Goal: Check status: Check status

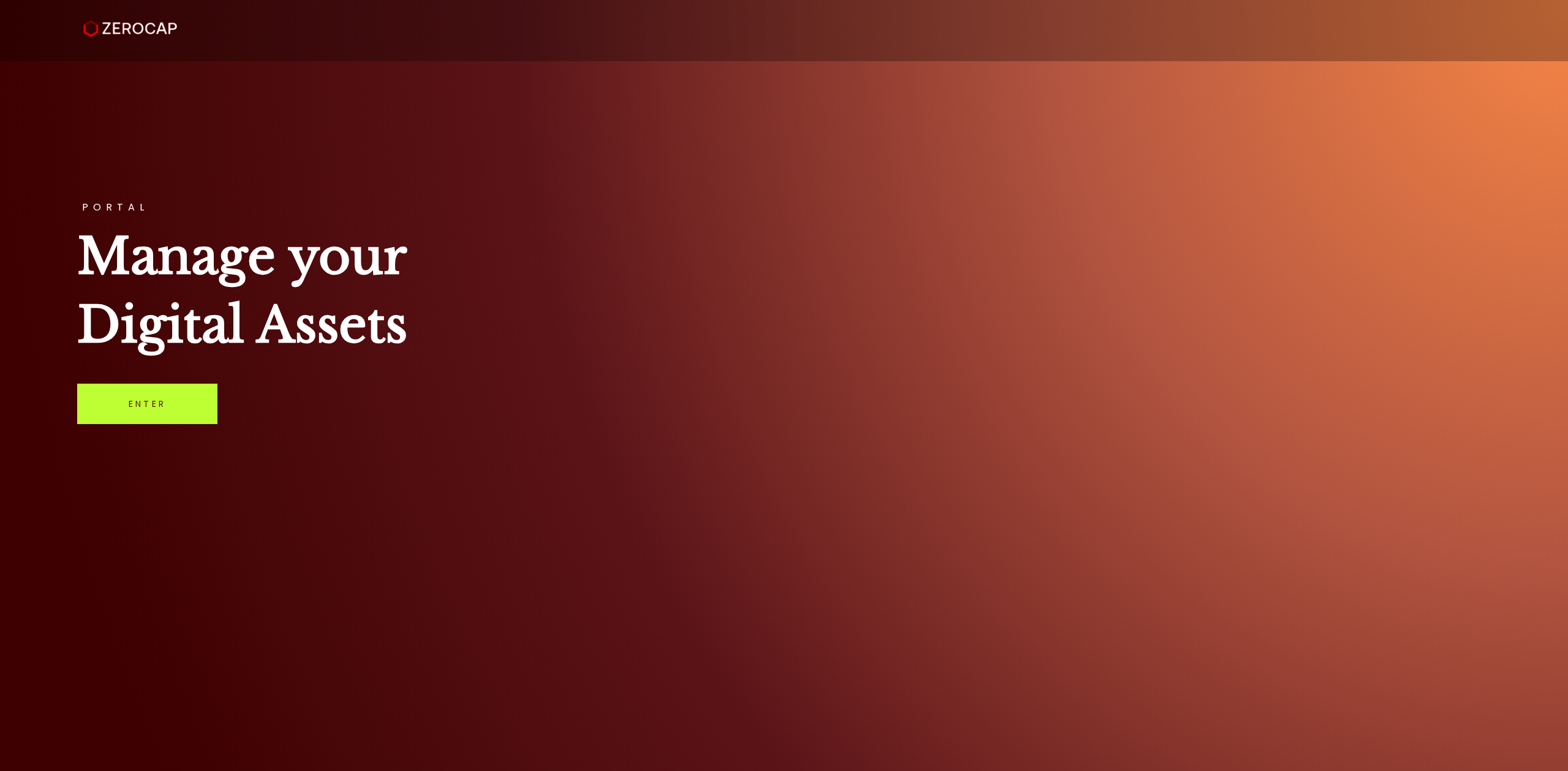
click at [159, 402] on link "Enter" at bounding box center [147, 404] width 140 height 40
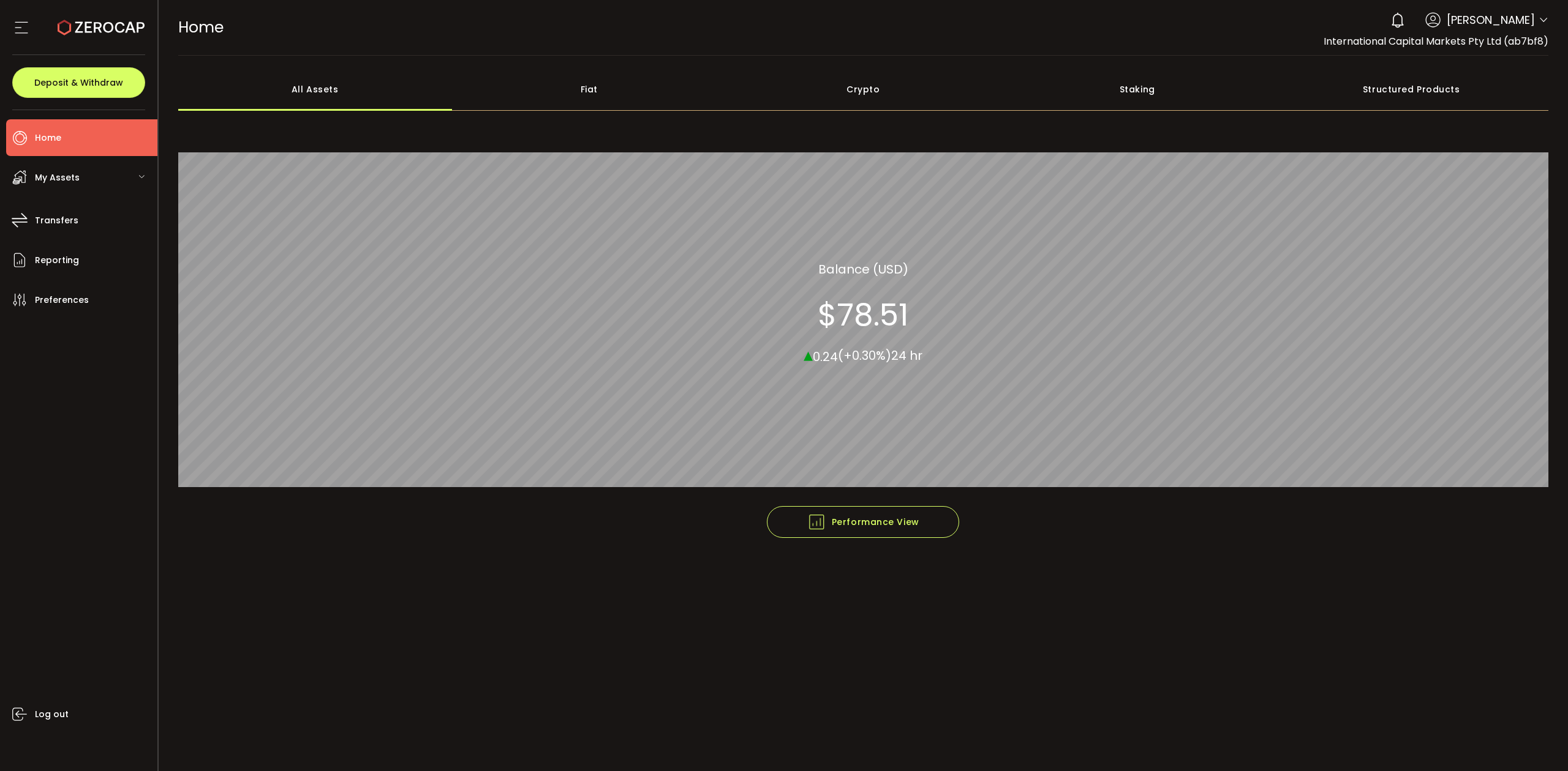
click at [1547, 20] on icon at bounding box center [1543, 20] width 10 height 10
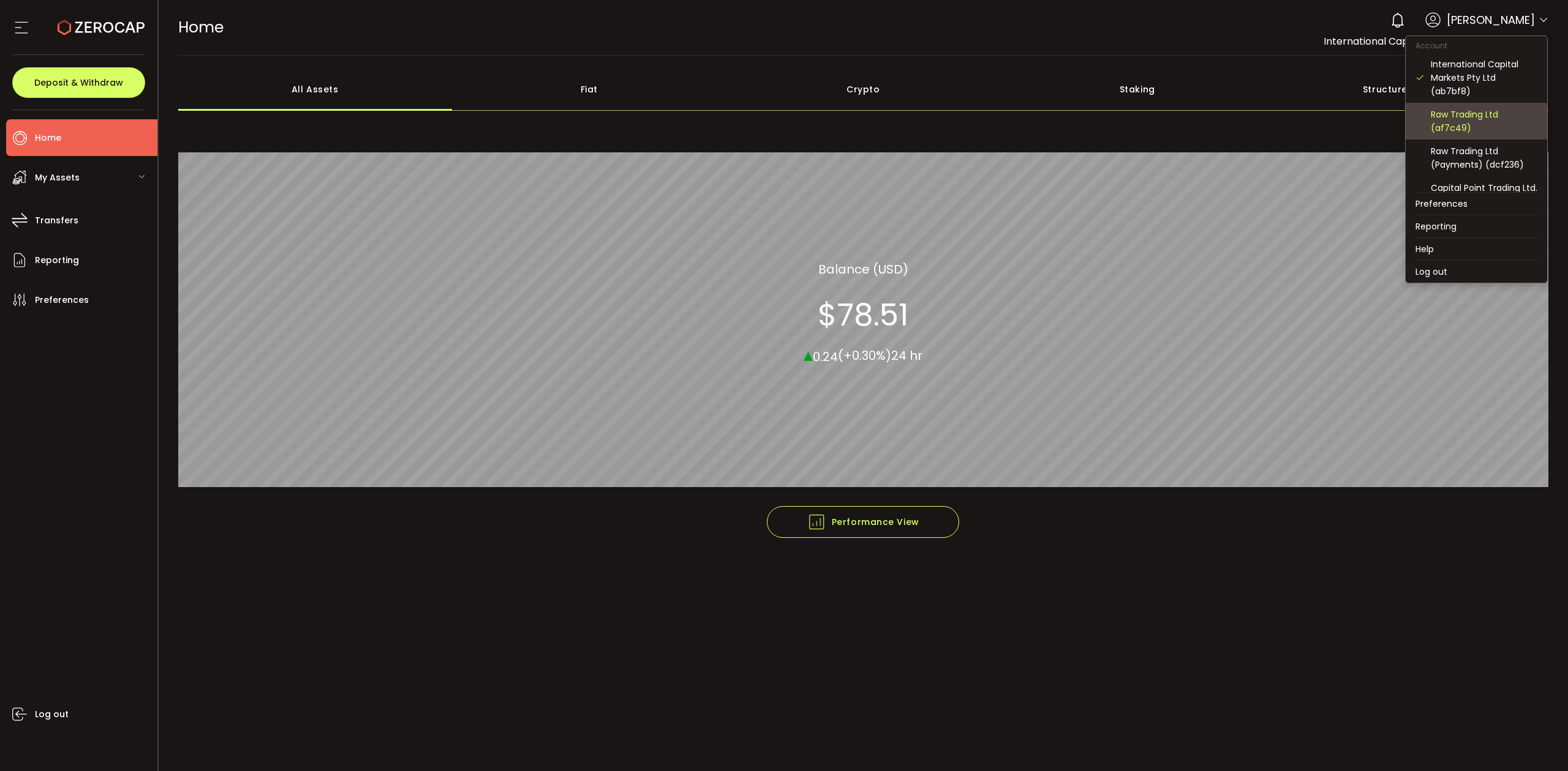
click at [1483, 132] on div "Raw Trading Ltd (af7c49)" at bounding box center [1483, 121] width 107 height 27
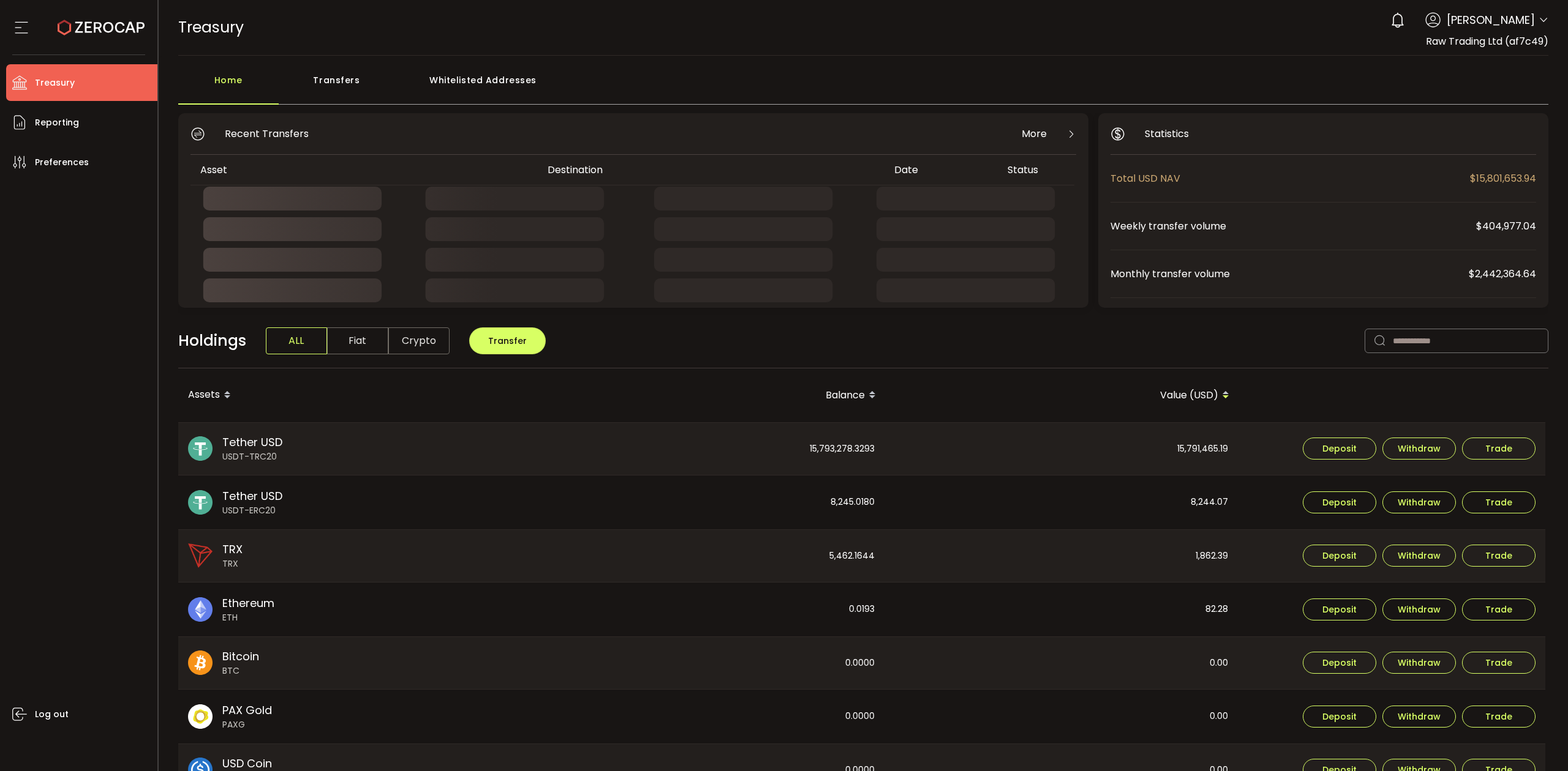
click at [321, 100] on div "Transfers" at bounding box center [337, 86] width 116 height 37
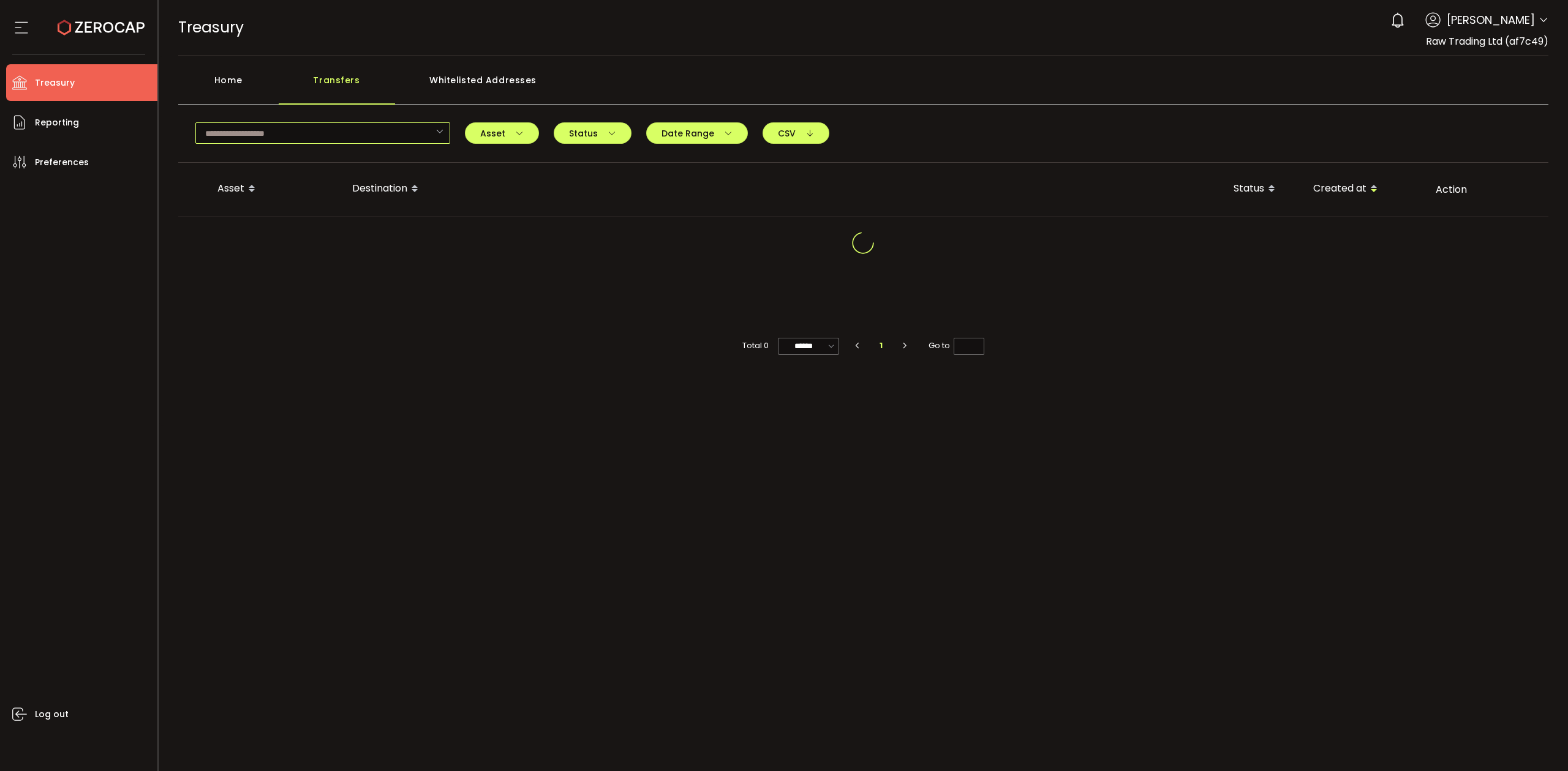
click at [317, 140] on input "text" at bounding box center [322, 132] width 255 height 21
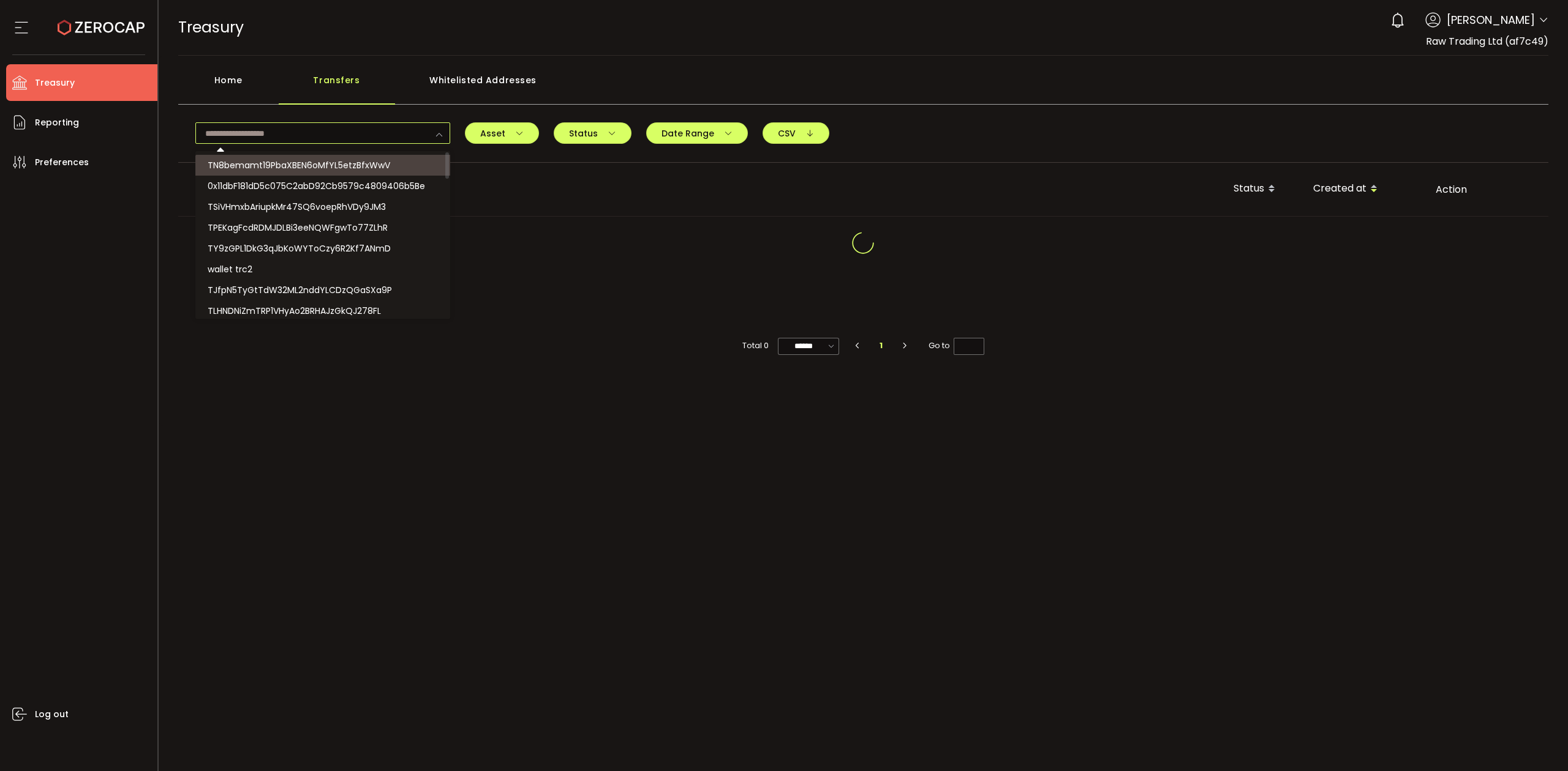
paste input "**********"
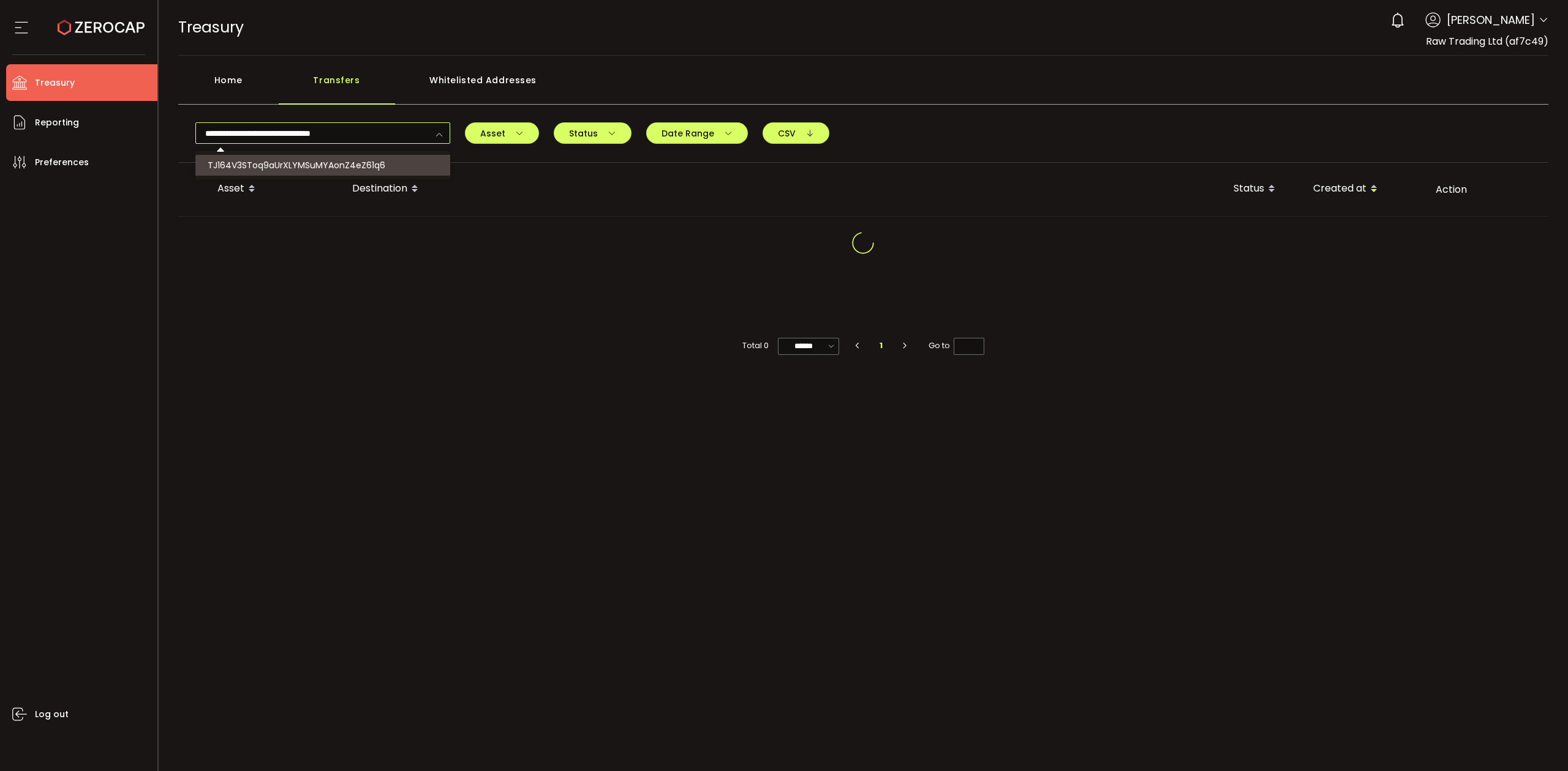
type input "**********"
click at [327, 166] on span "TJ164V3SToq9aUrXLYMSuMYAonZ4eZ61q6" at bounding box center [296, 165] width 177 height 13
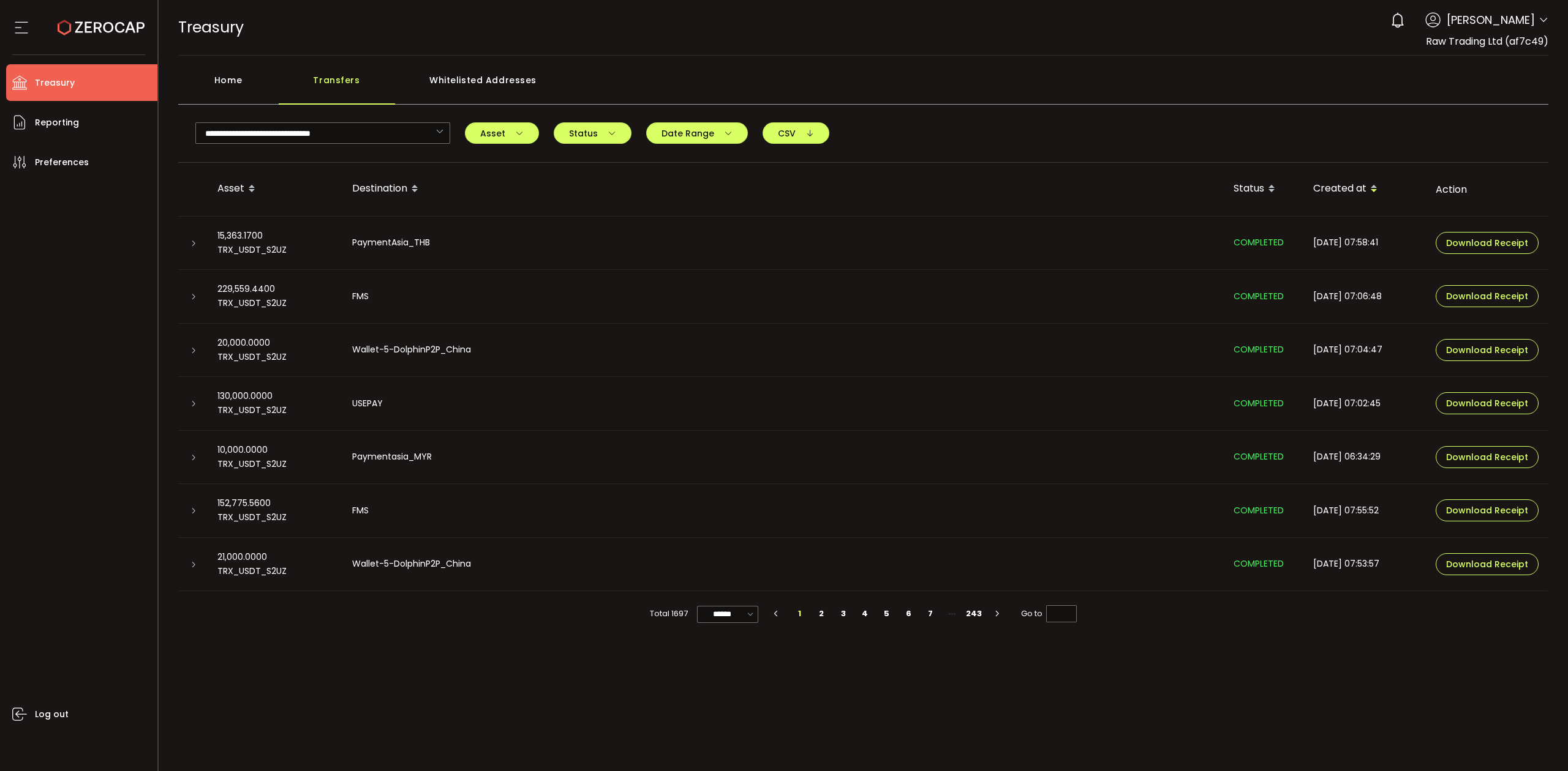
click at [192, 463] on td at bounding box center [193, 458] width 29 height 54
click at [194, 458] on icon at bounding box center [194, 458] width 7 height 7
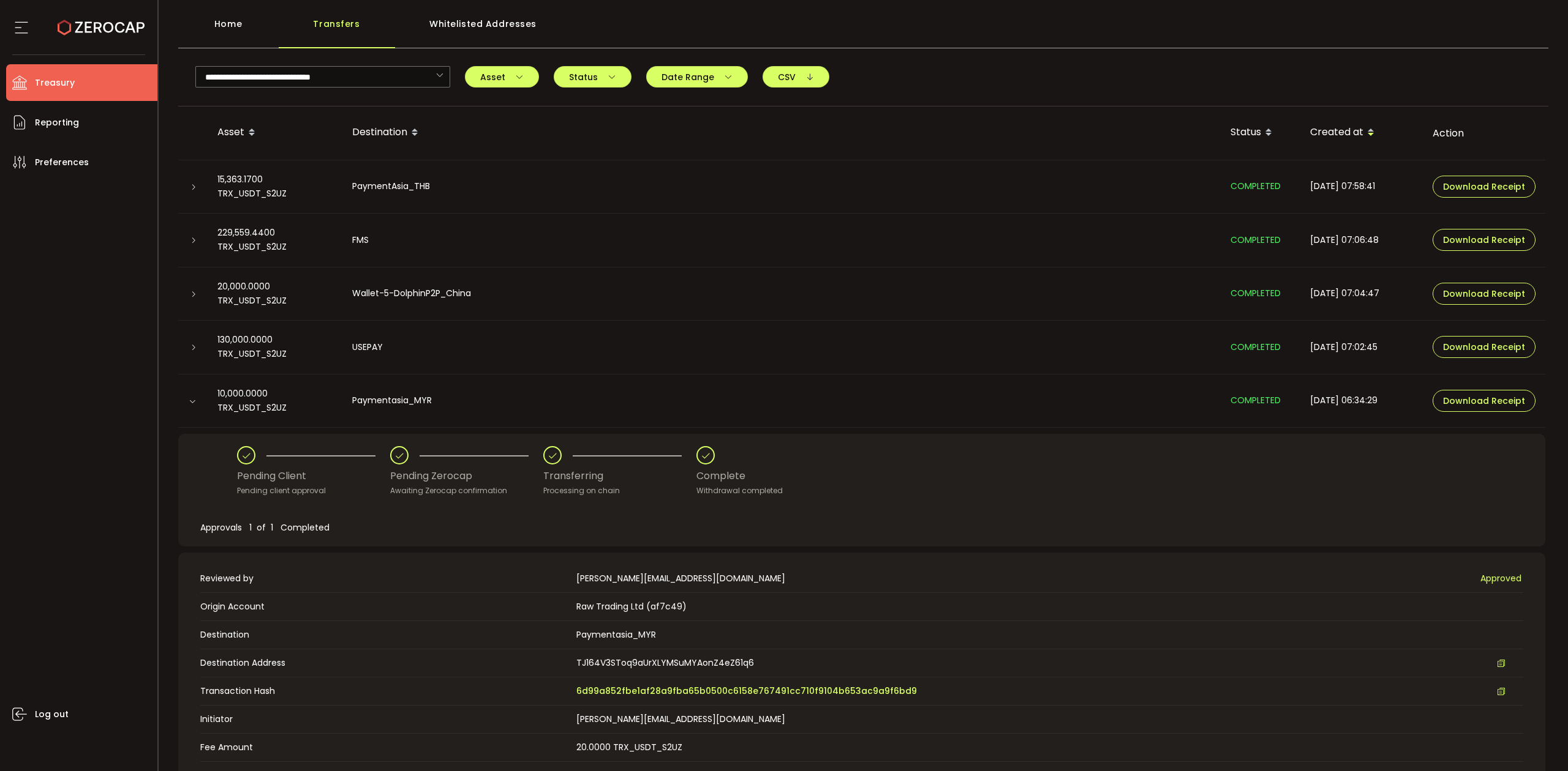
scroll to position [82, 0]
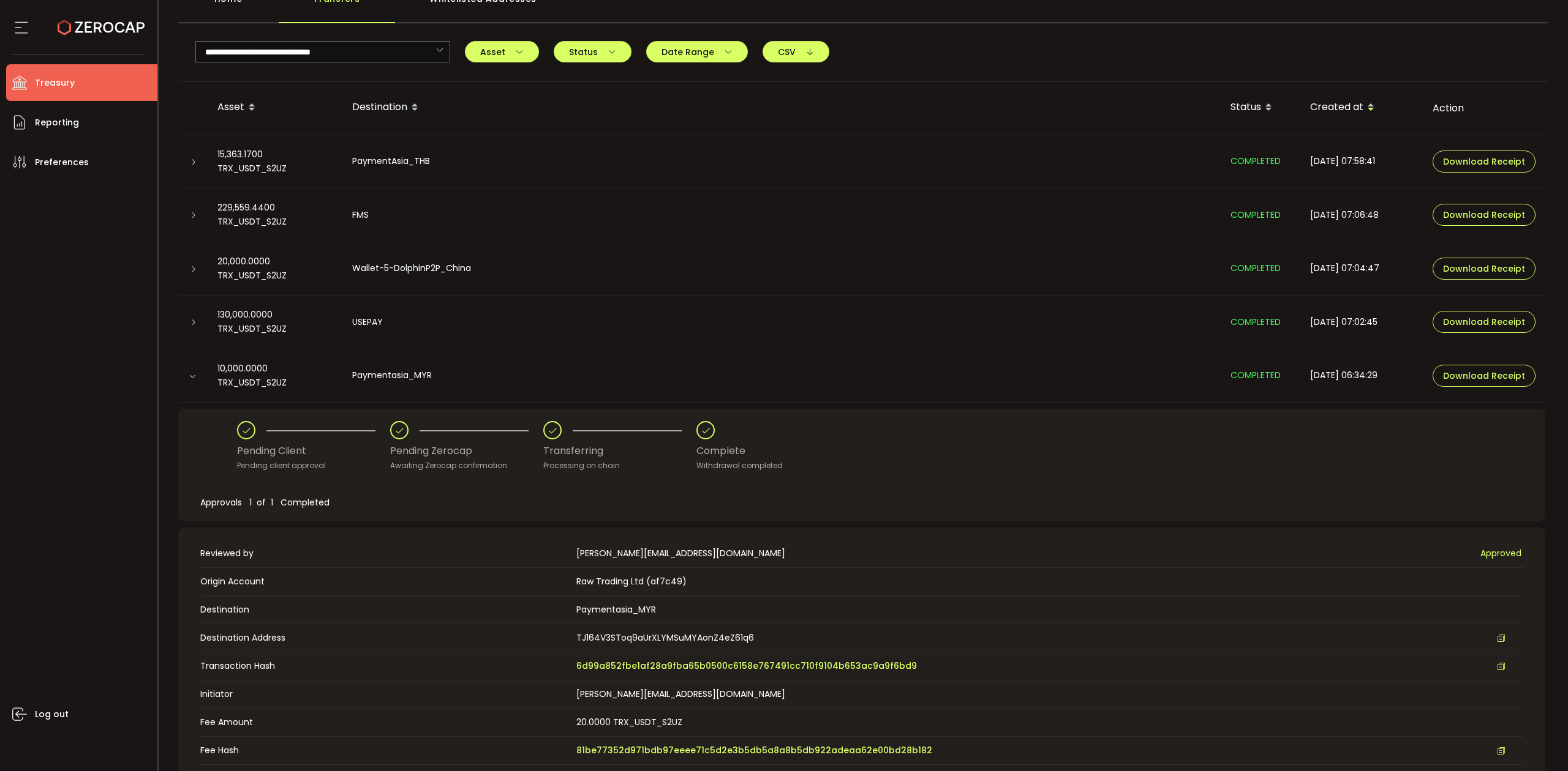
click at [691, 675] on td "Transaction Hash 6d99a852fbe1af28a9fba65b0500c6158e767491cc710f9104b653ac9a9f6b…" at bounding box center [861, 667] width 1323 height 28
click at [694, 669] on span "6d99a852fbe1af28a9fba65b0500c6158e767491cc710f9104b653ac9a9f6bd9" at bounding box center [746, 666] width 341 height 13
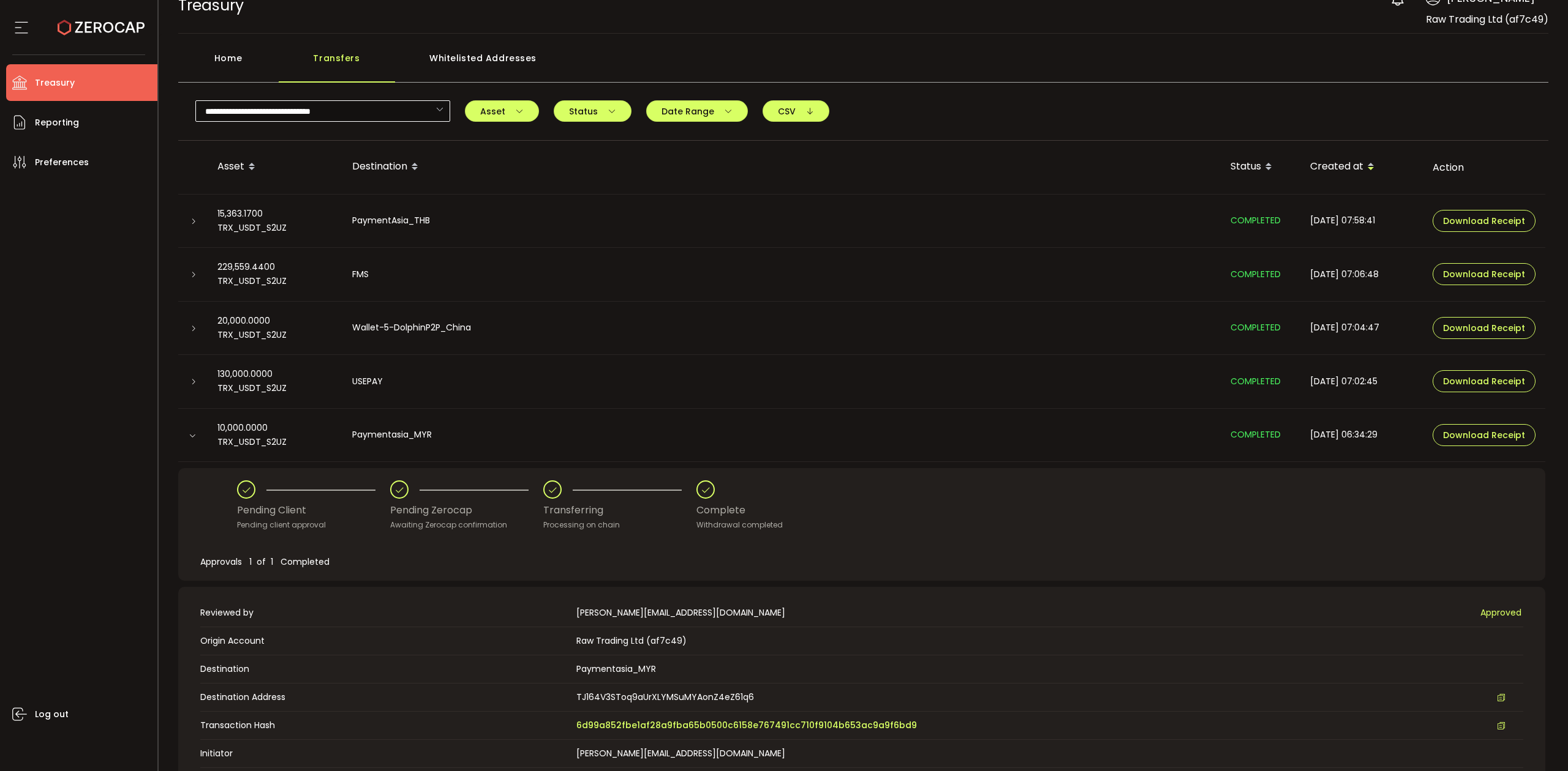
scroll to position [0, 0]
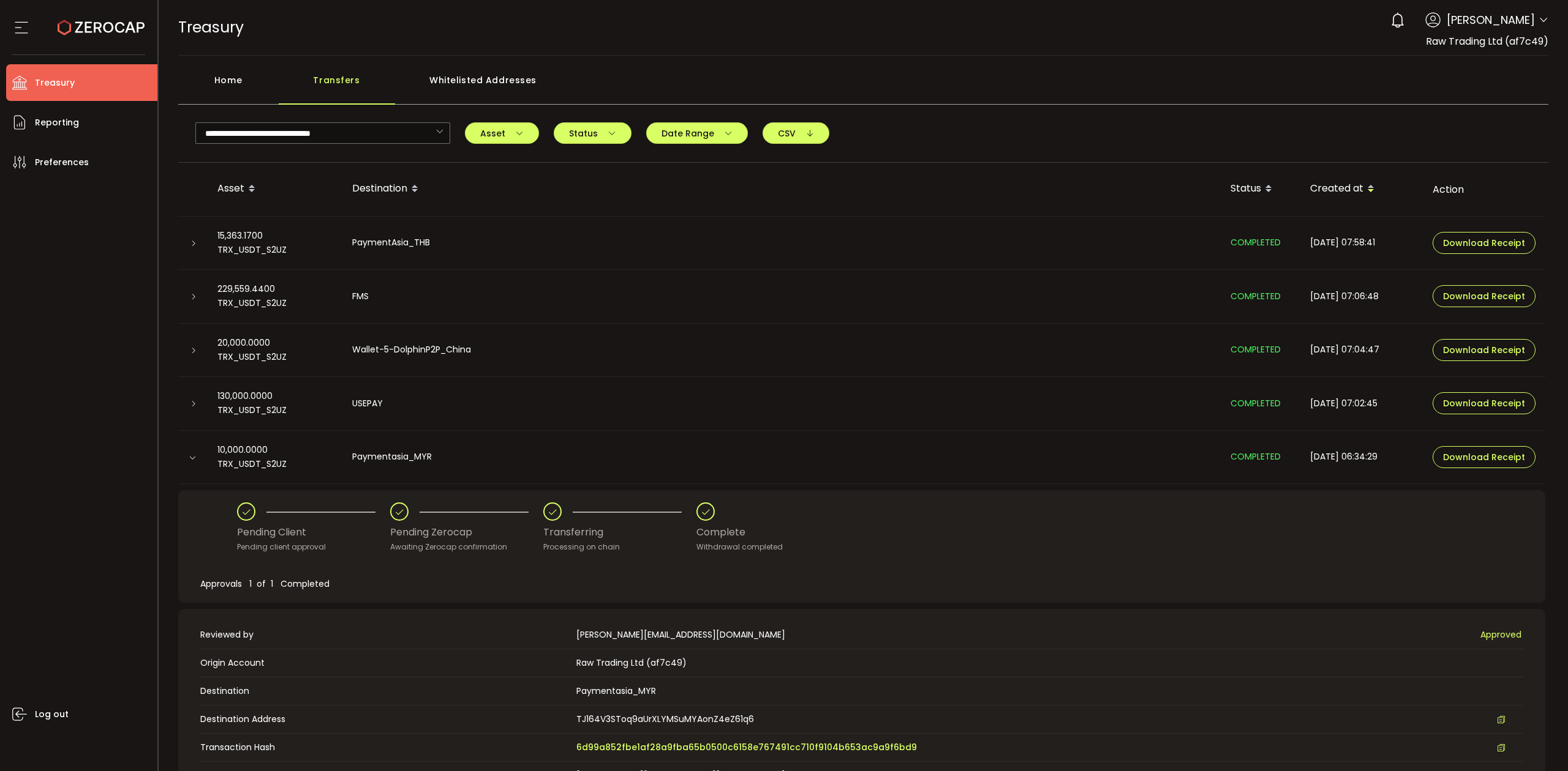
drag, startPoint x: 240, startPoint y: 86, endPoint x: 284, endPoint y: 85, distance: 44.0
click at [241, 86] on div "Home" at bounding box center [228, 86] width 100 height 37
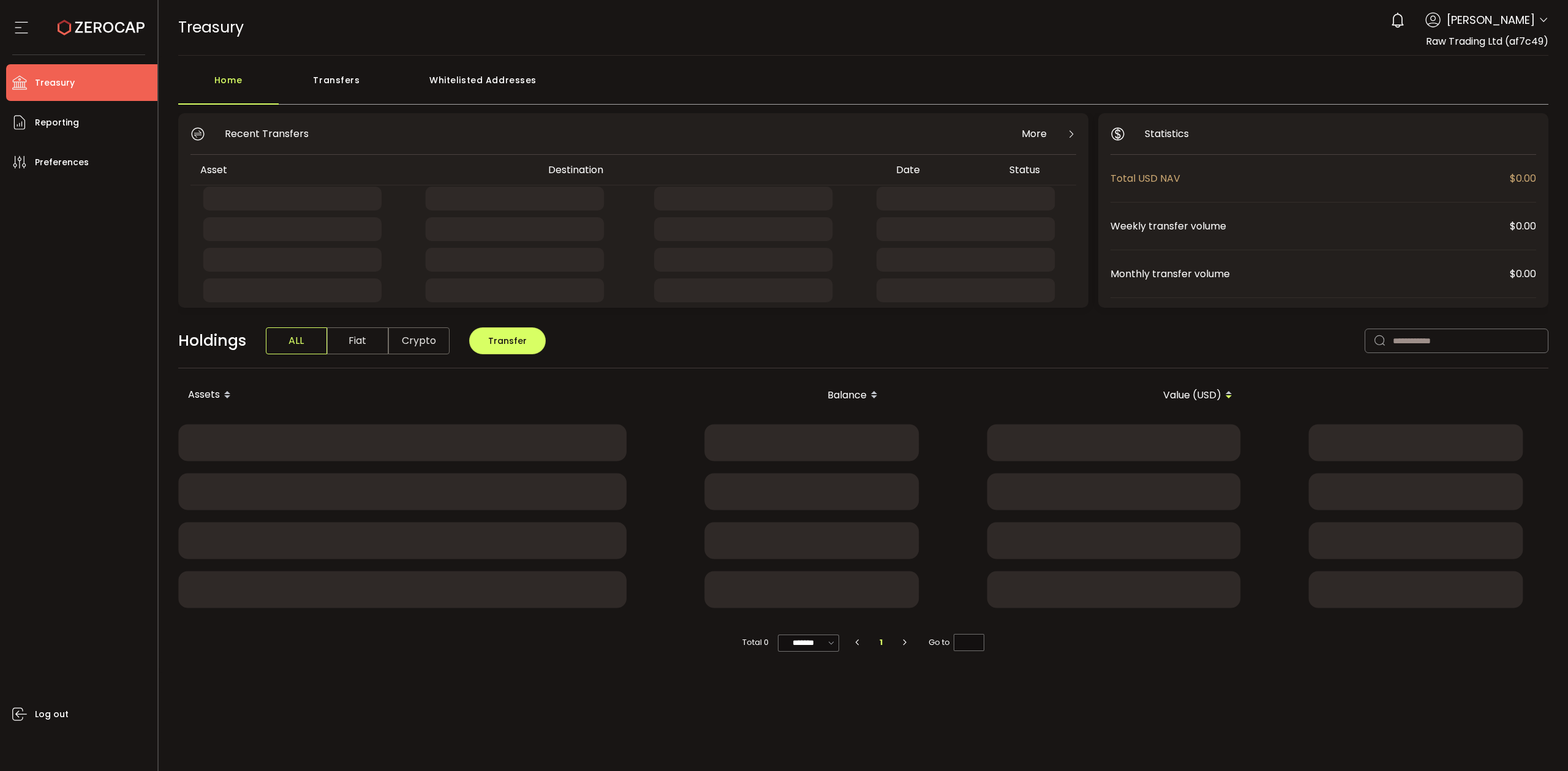
click at [315, 79] on div "Transfers" at bounding box center [337, 86] width 116 height 37
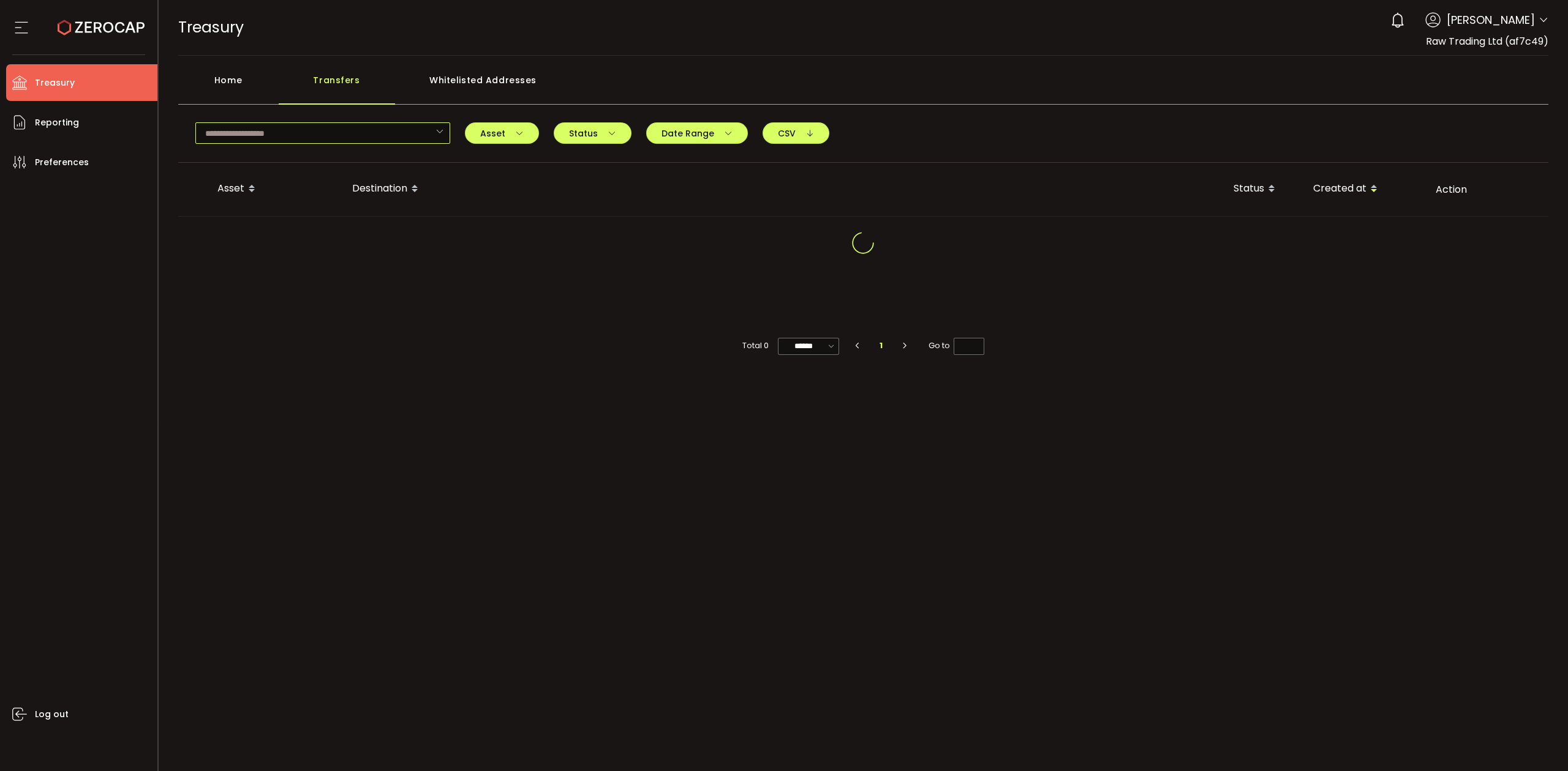
click at [338, 133] on input "text" at bounding box center [322, 132] width 255 height 21
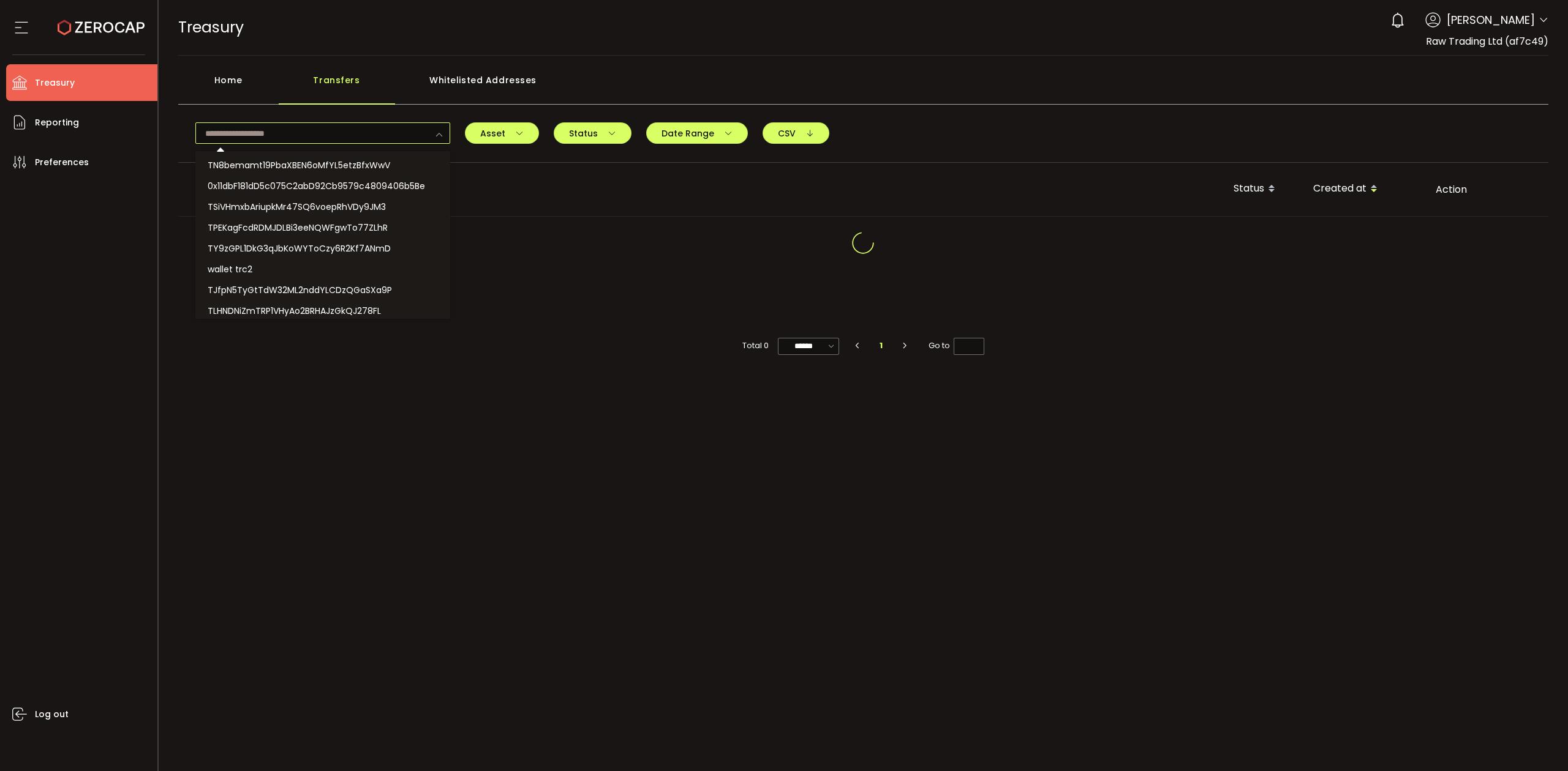
paste input "**********"
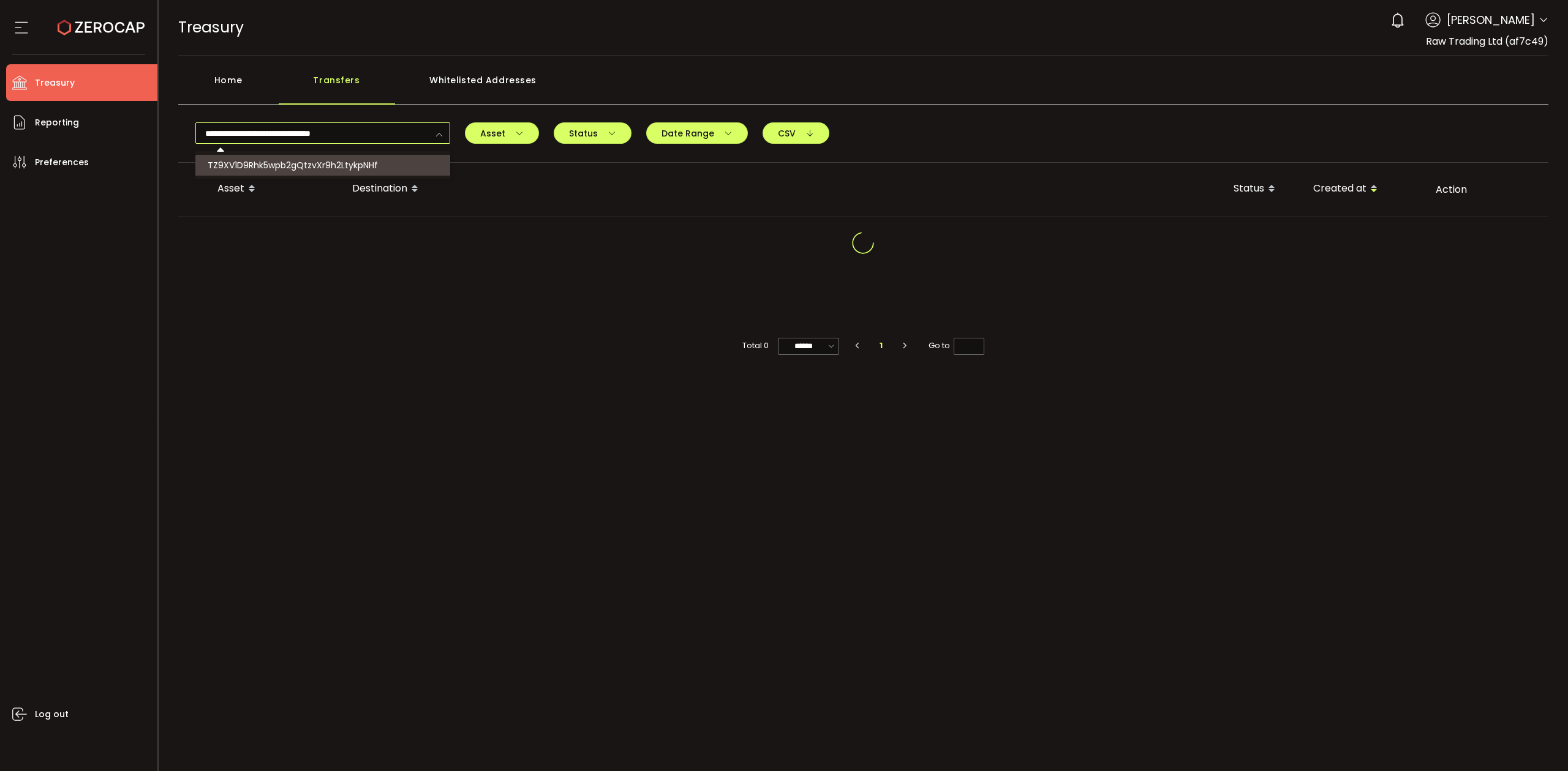
type input "**********"
click at [354, 168] on span "TZ9XV1D9Rhk5wpb2gQtzvXr9h2LtykpNHf" at bounding box center [292, 165] width 170 height 13
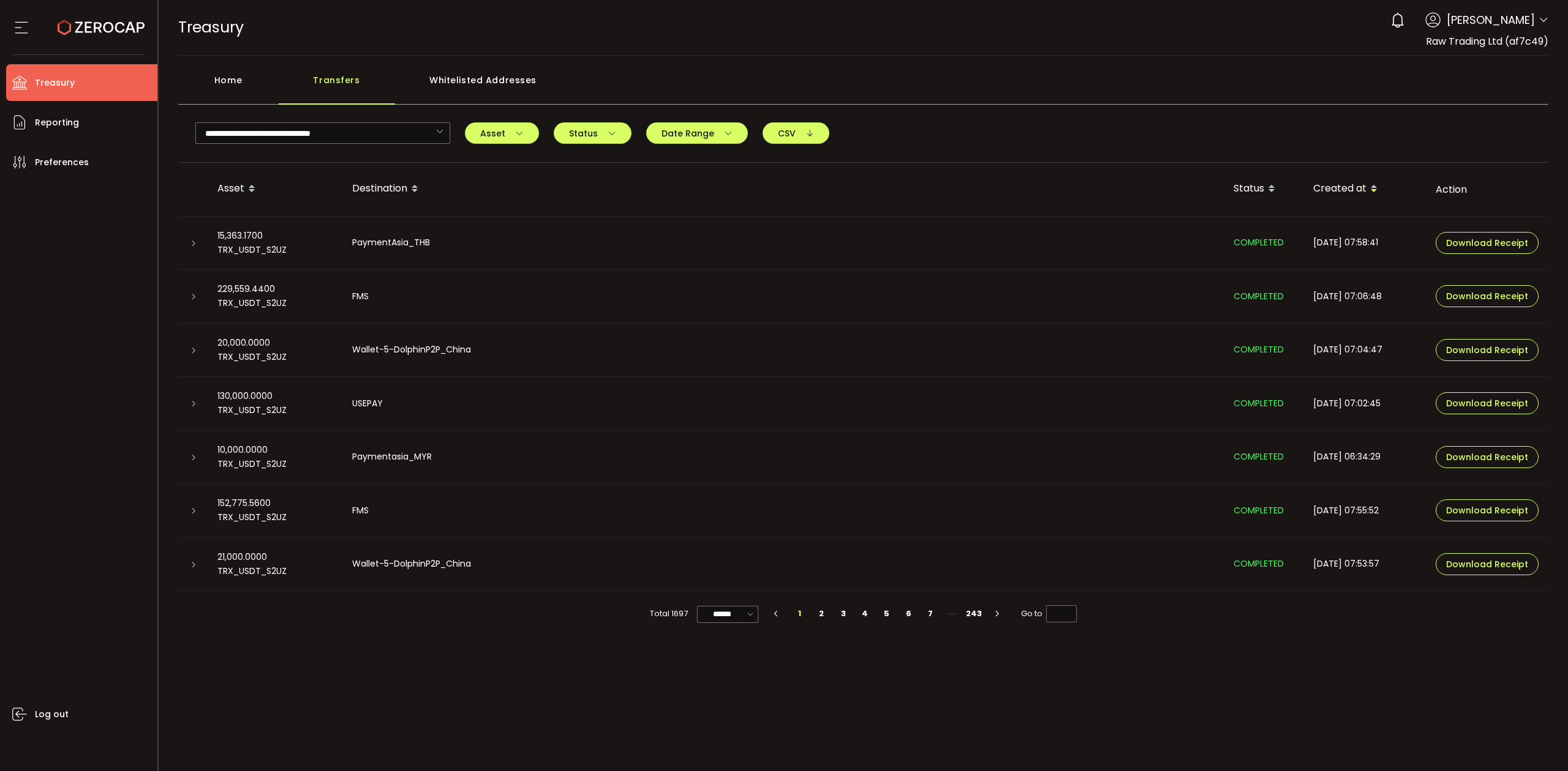
click at [194, 400] on icon at bounding box center [194, 404] width 7 height 7
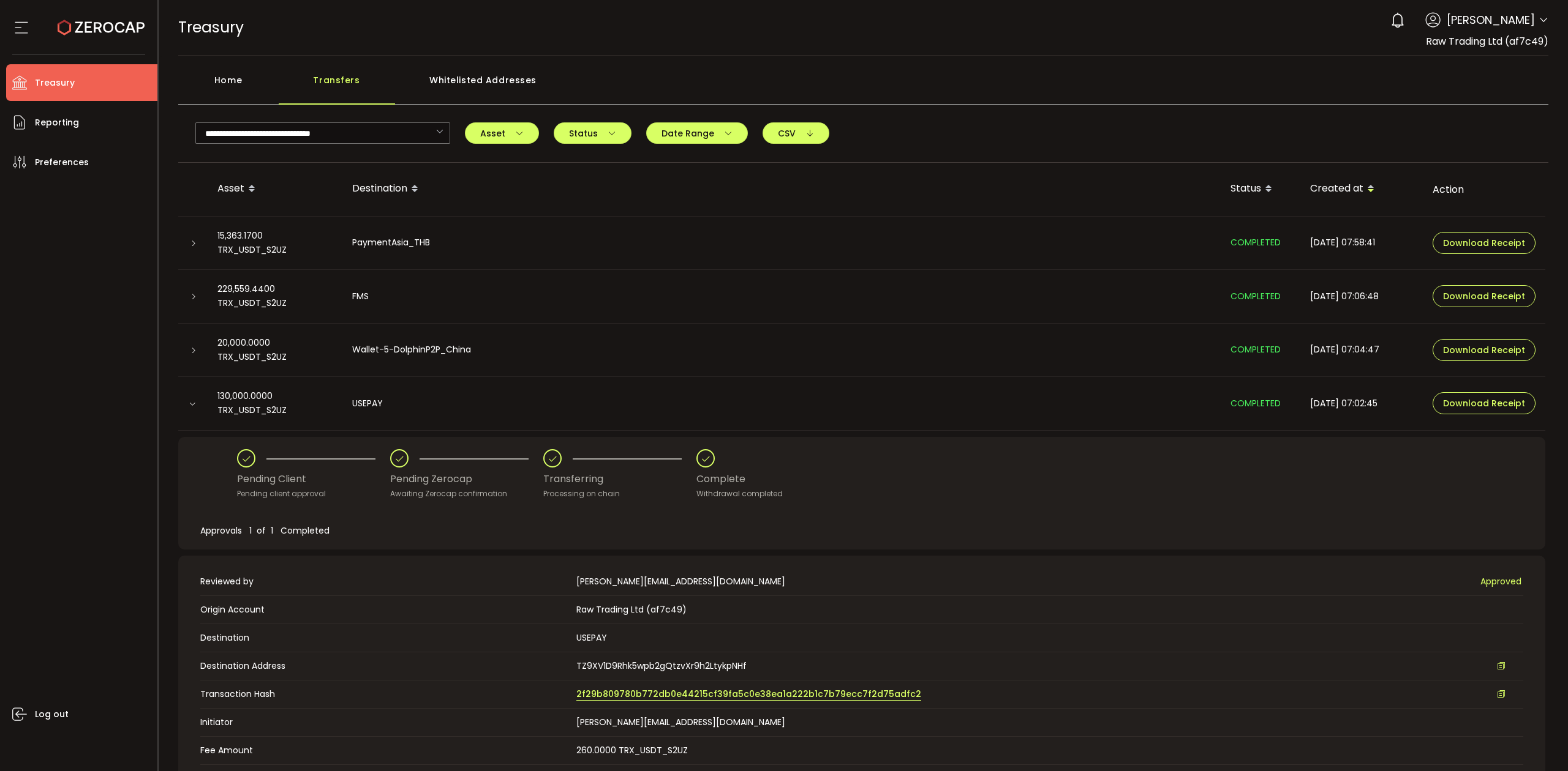
click at [621, 697] on span "2f29b809780b772db0e44215cf39fa5c0e38ea1a222b1c7b79ecc7f2d75adfc2" at bounding box center [749, 694] width 345 height 13
drag, startPoint x: 94, startPoint y: 121, endPoint x: 92, endPoint y: 111, distance: 10.2
click at [94, 121] on li "Reporting" at bounding box center [81, 122] width 151 height 37
click at [89, 91] on li "Treasury" at bounding box center [81, 82] width 151 height 37
drag, startPoint x: 246, startPoint y: 93, endPoint x: 289, endPoint y: 89, distance: 43.2
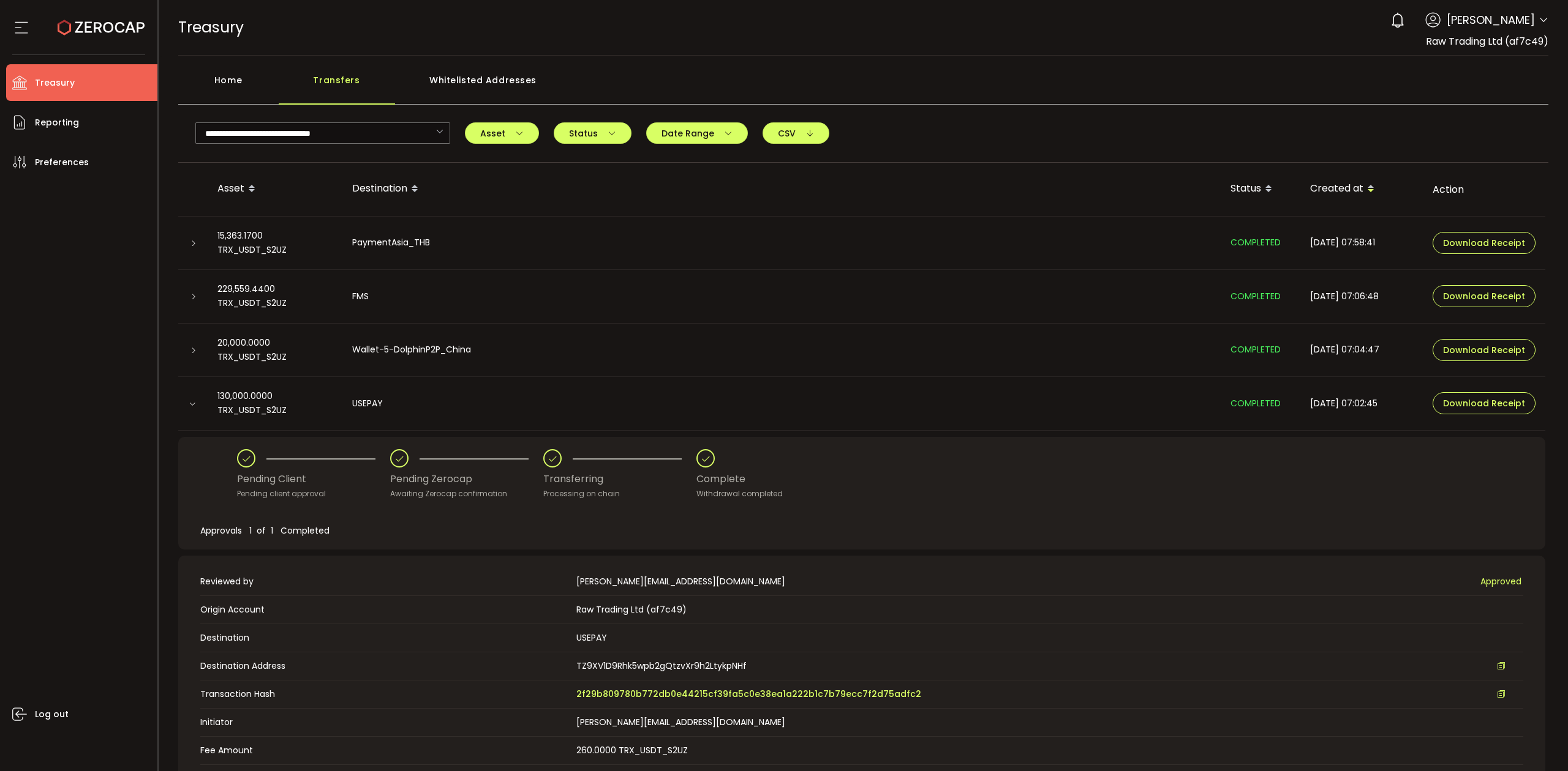
click at [247, 93] on div "Home" at bounding box center [228, 86] width 100 height 37
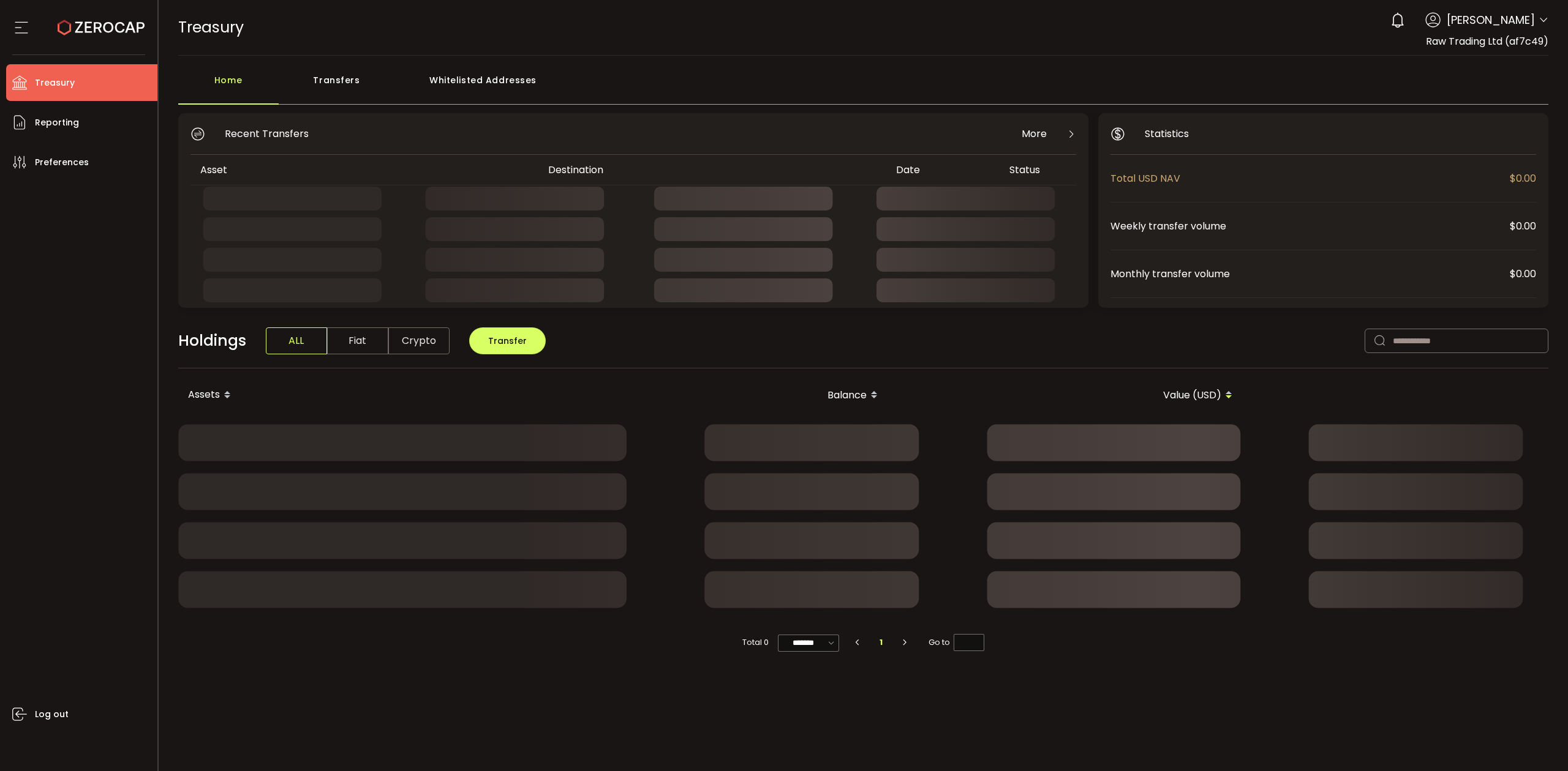
click at [322, 83] on div "Transfers" at bounding box center [337, 86] width 116 height 37
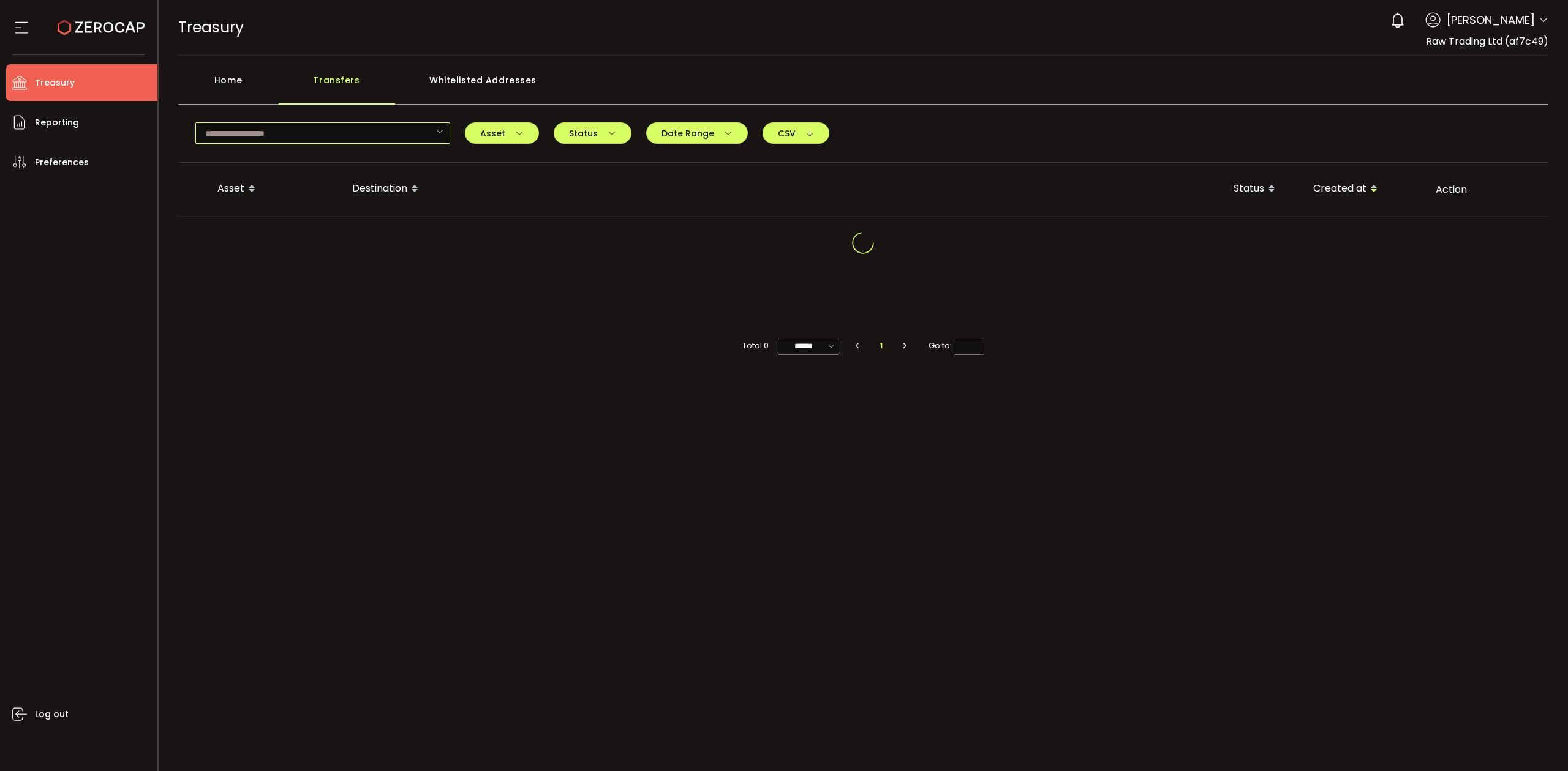
click at [339, 138] on input "text" at bounding box center [322, 132] width 255 height 21
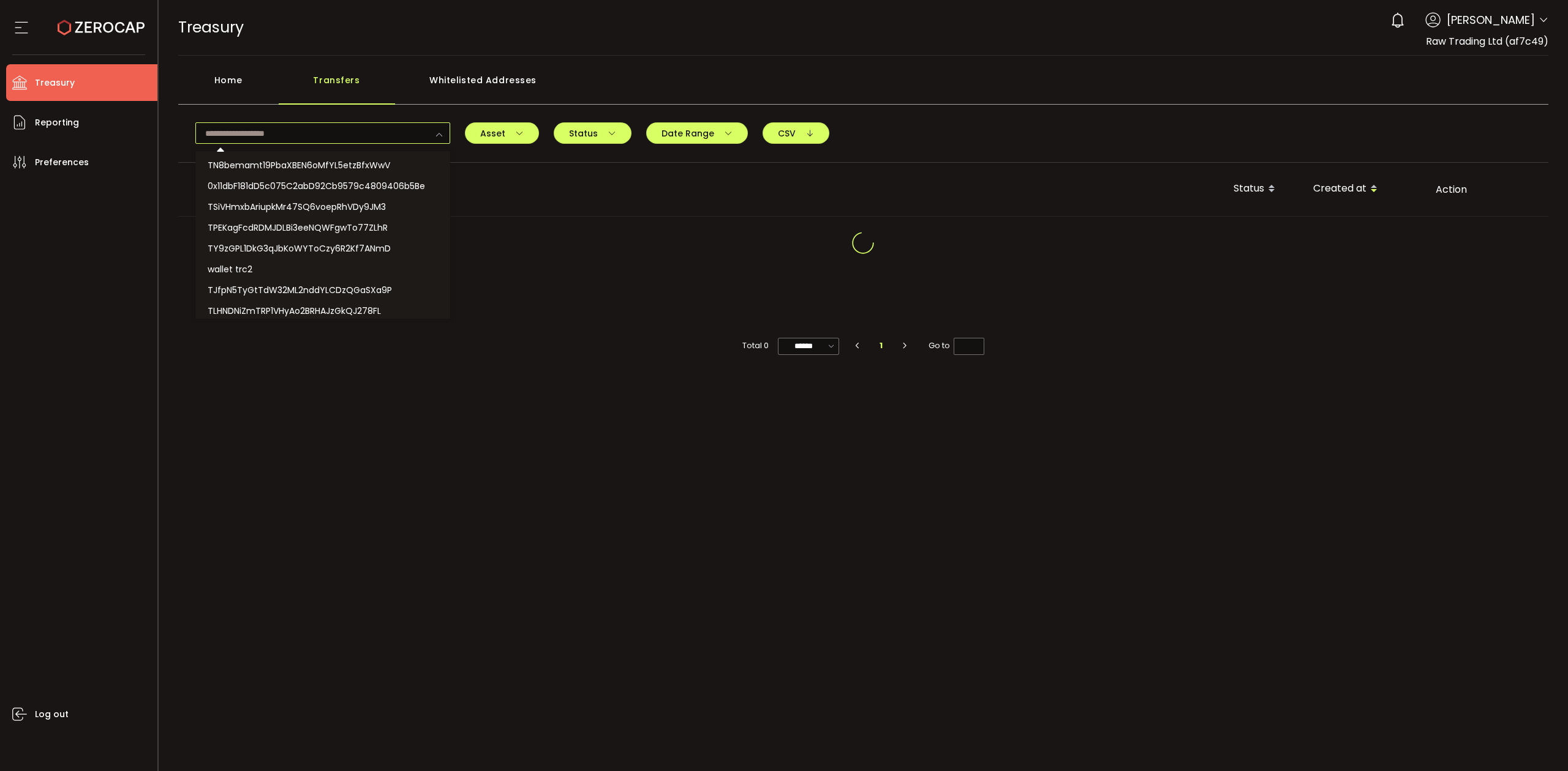
paste input "**********"
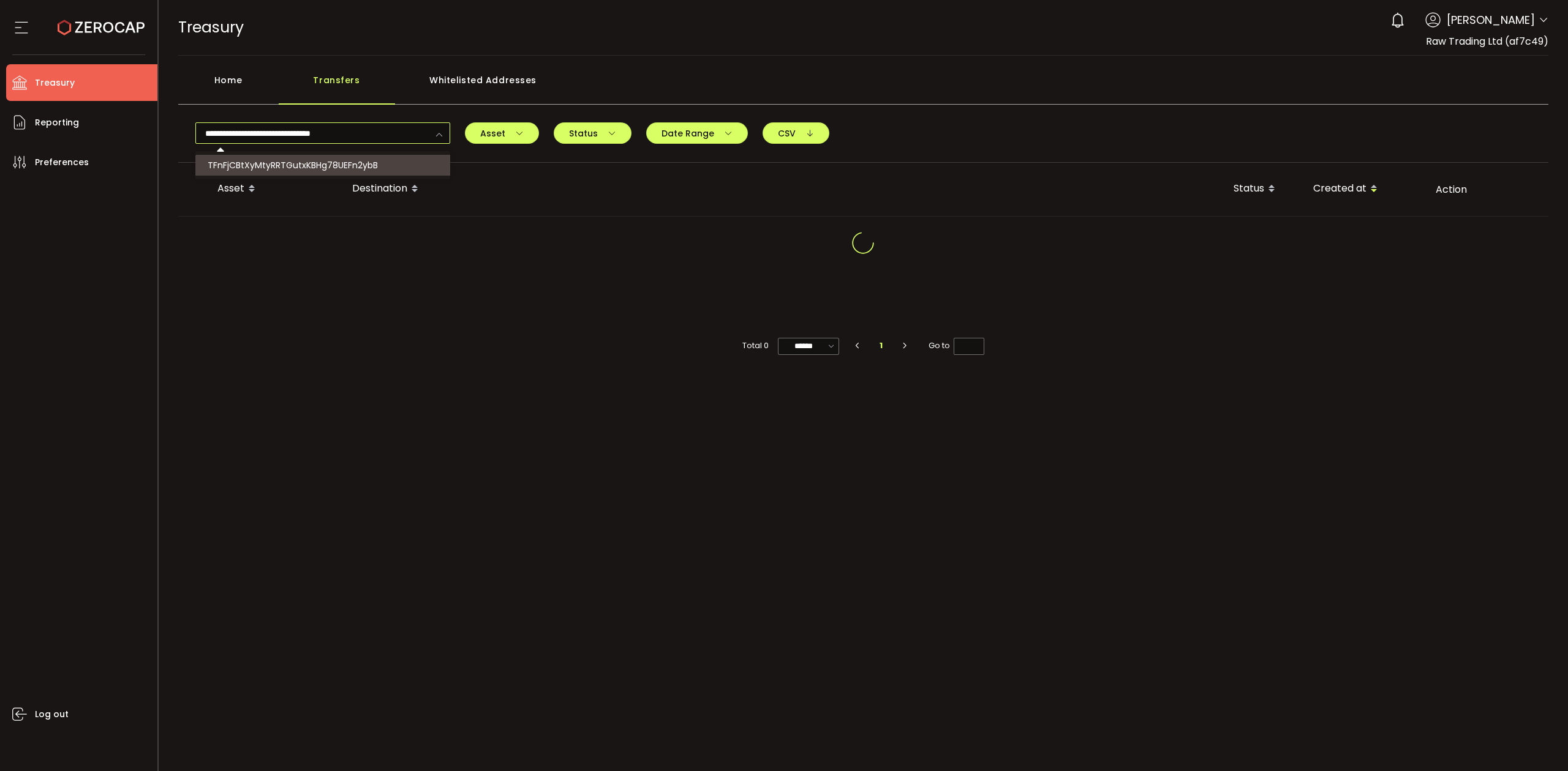
type input "**********"
click at [350, 166] on span "TFnFjCBtXyMtyRRTGutxKBHg78UEFn2ybB" at bounding box center [292, 165] width 170 height 13
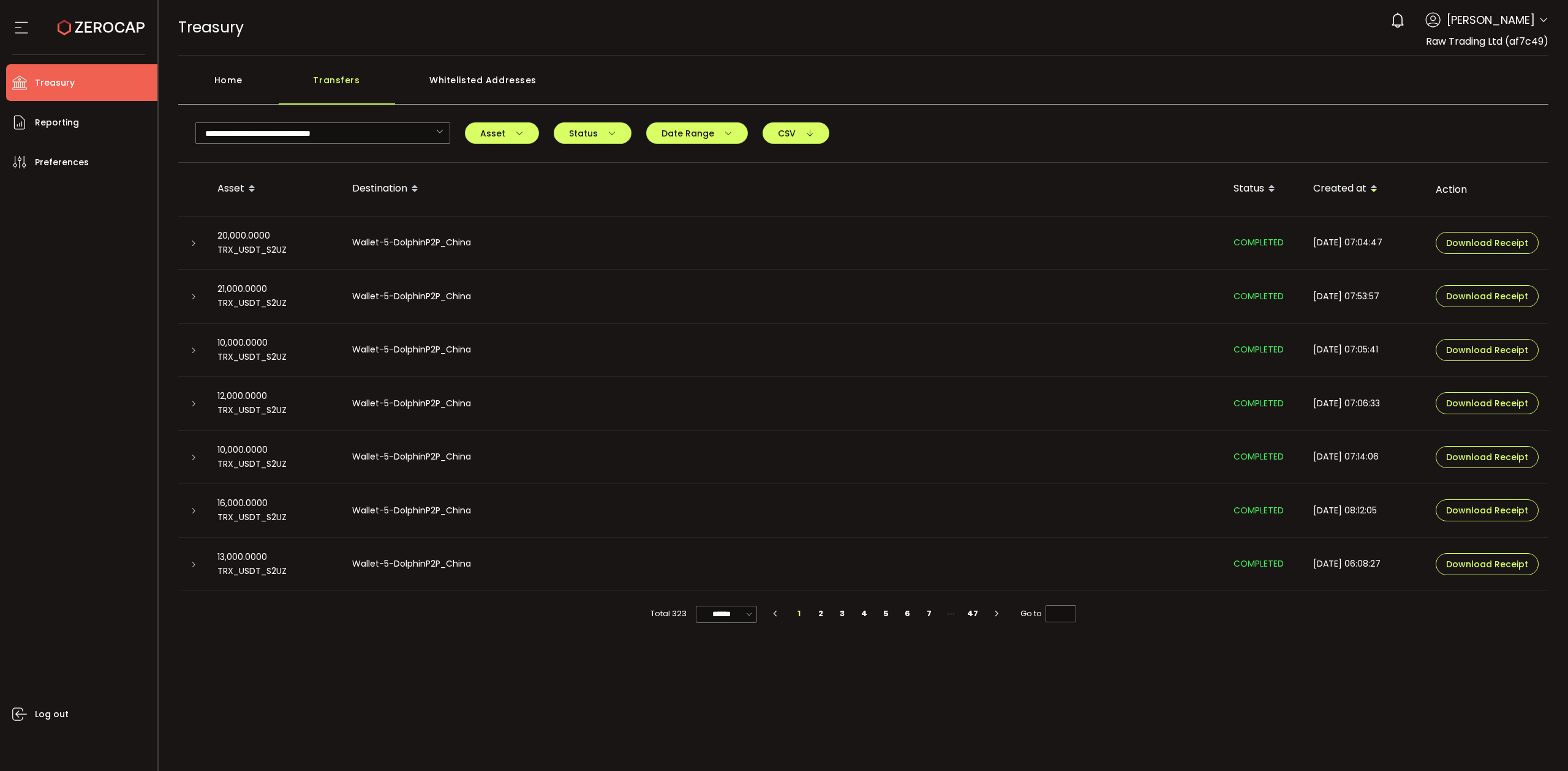
click at [194, 238] on div at bounding box center [192, 243] width 10 height 13
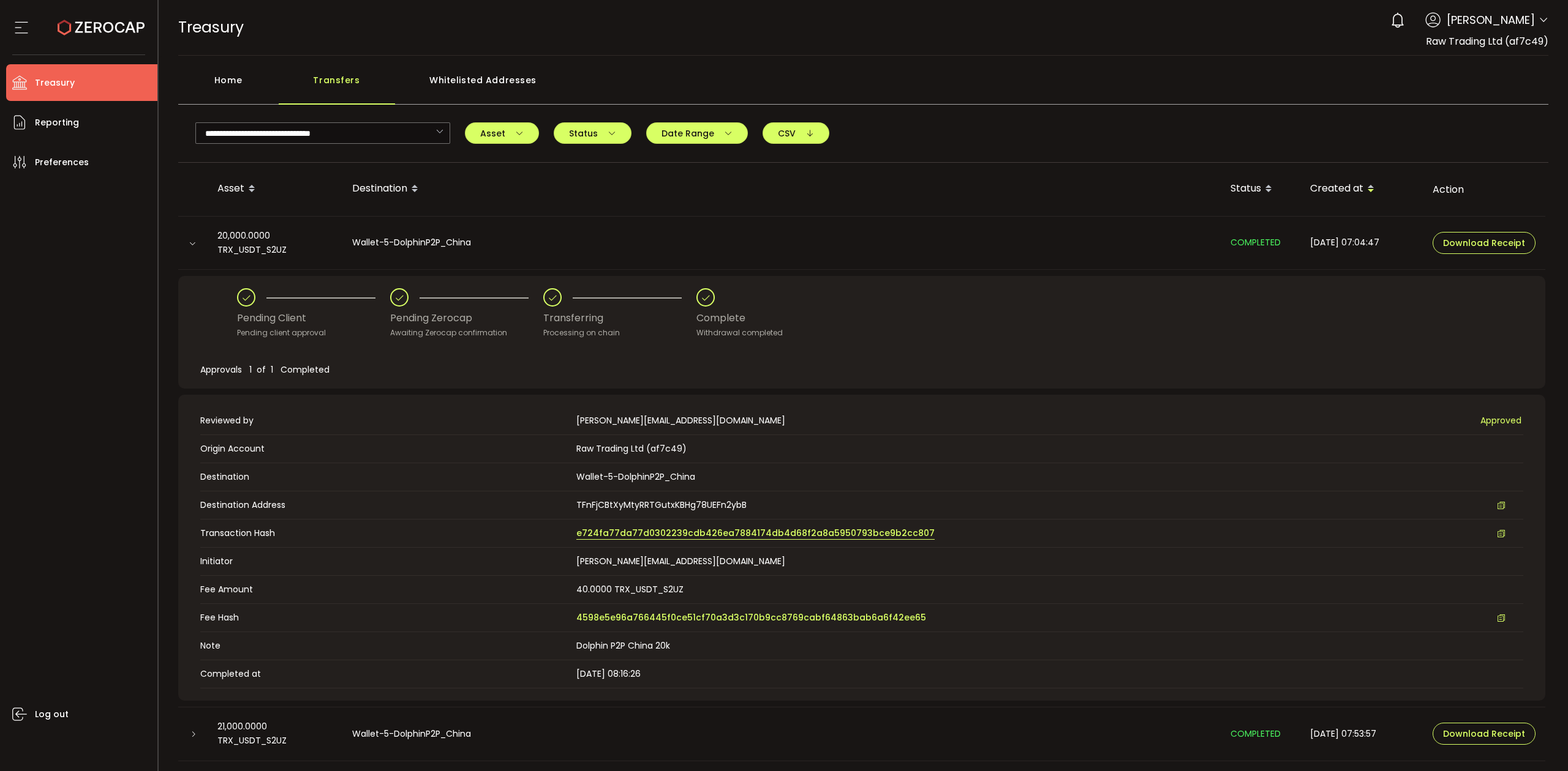
click at [788, 539] on span "e724fa77da77d0302239cdb426ea7884174db4d68f2a8a5950793bce9b2cc807" at bounding box center [755, 533] width 359 height 13
drag, startPoint x: 245, startPoint y: 77, endPoint x: 267, endPoint y: 78, distance: 22.0
click at [246, 77] on div "Home" at bounding box center [228, 86] width 100 height 37
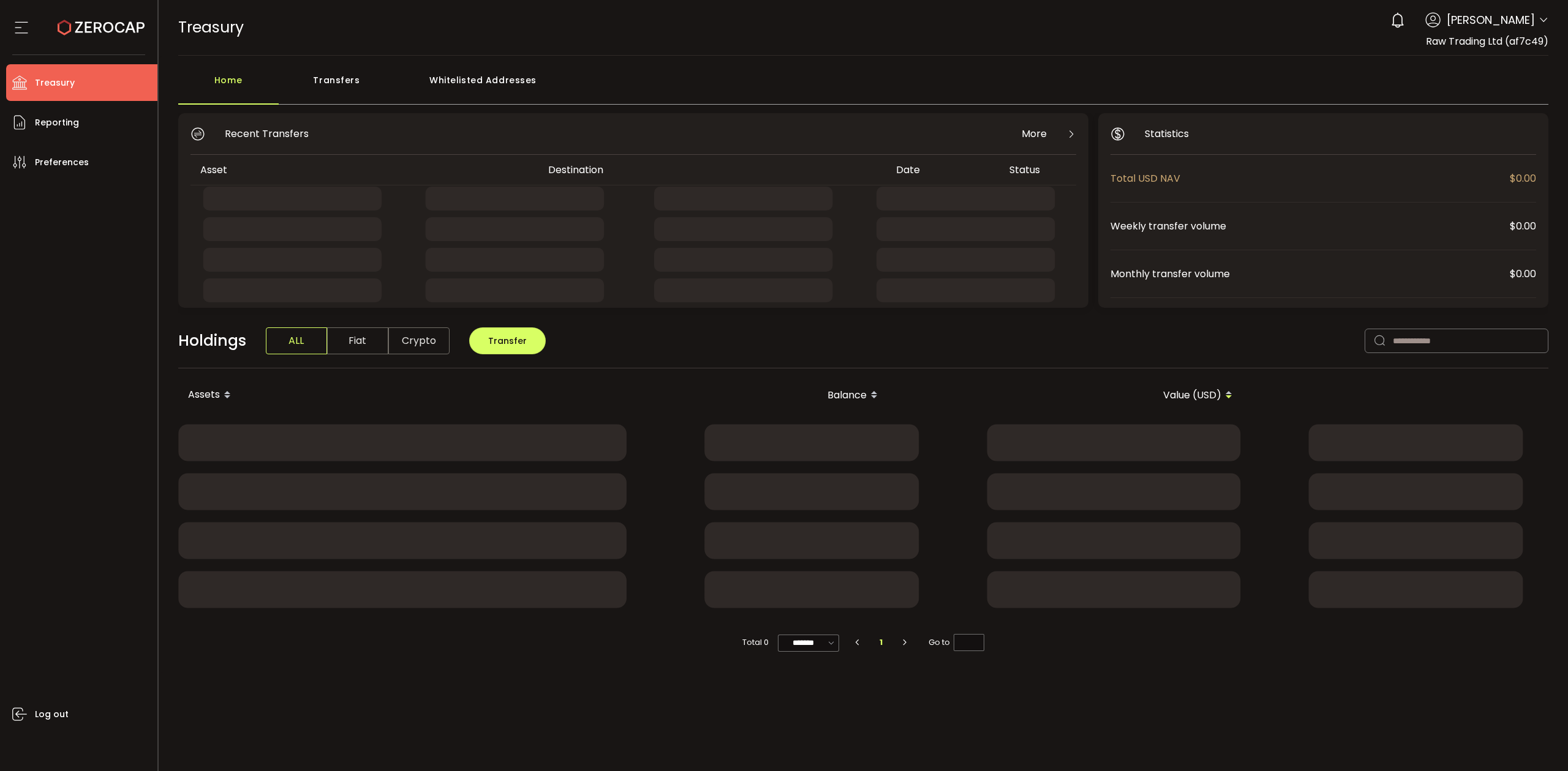
click at [322, 85] on div "Transfers" at bounding box center [337, 86] width 116 height 37
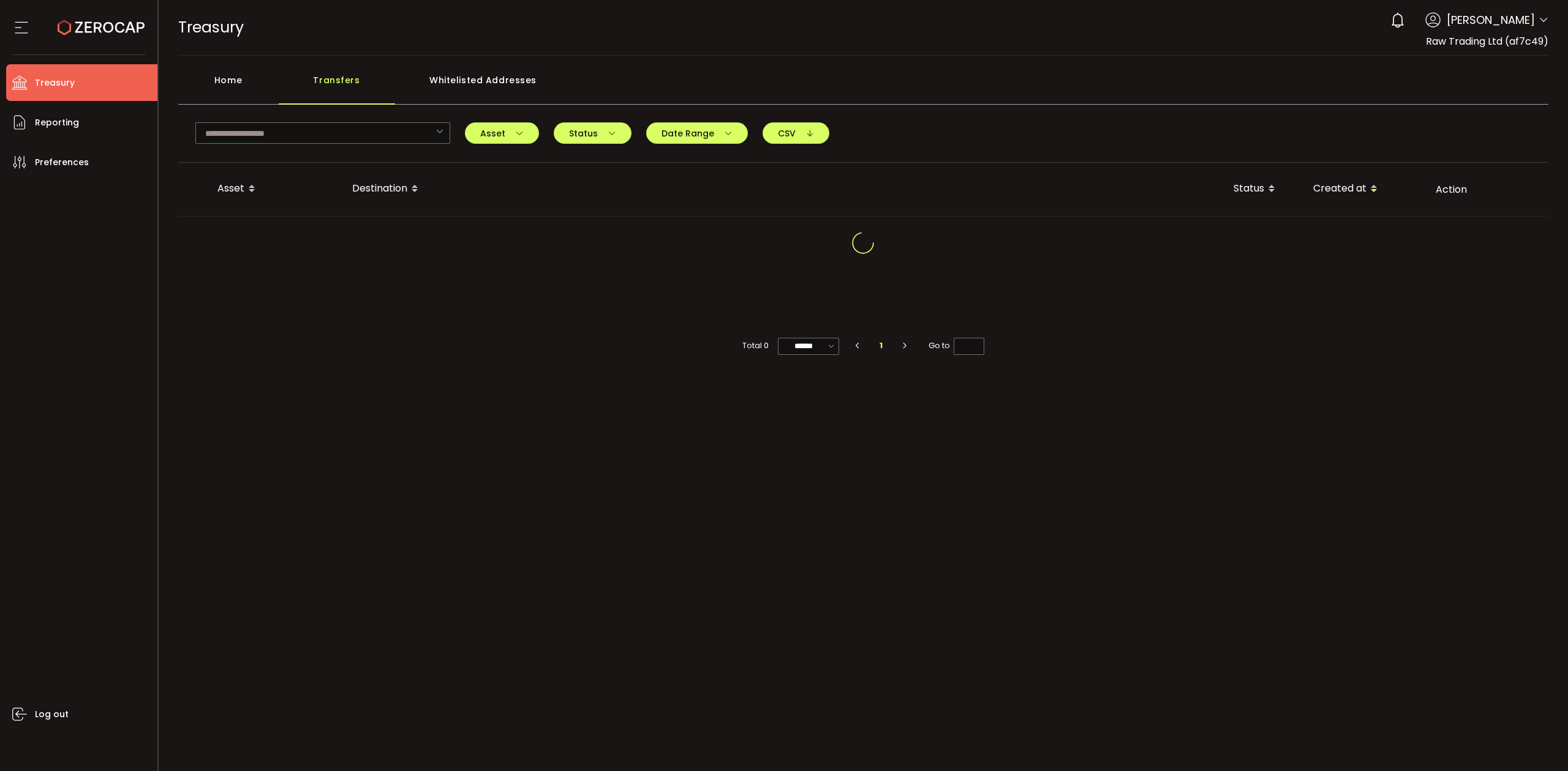
drag, startPoint x: 220, startPoint y: 74, endPoint x: 233, endPoint y: 76, distance: 13.2
click at [222, 74] on div "Home" at bounding box center [228, 86] width 100 height 37
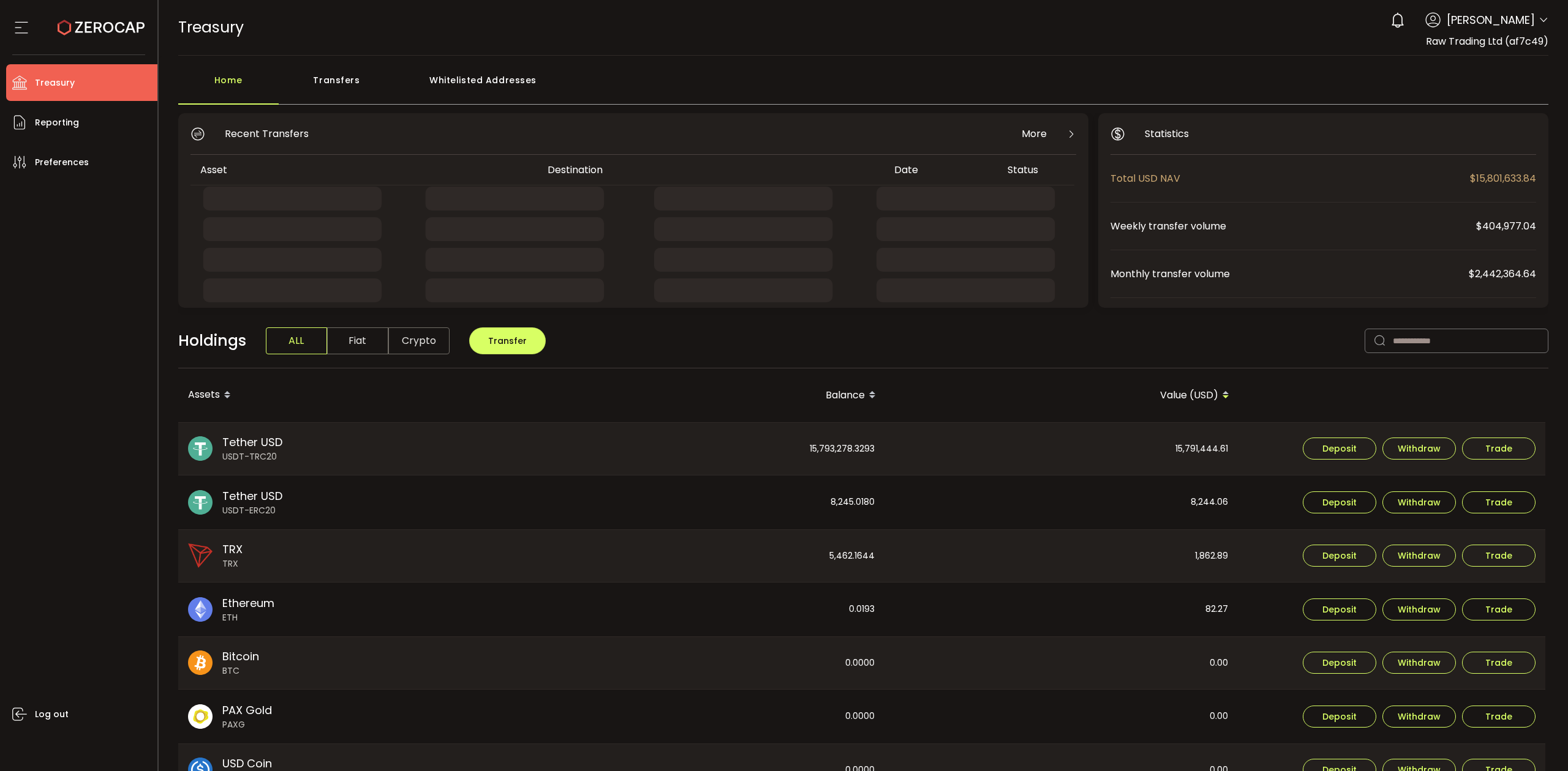
drag, startPoint x: 336, startPoint y: 82, endPoint x: 325, endPoint y: 102, distance: 22.8
click at [333, 84] on div "Transfers" at bounding box center [337, 86] width 116 height 37
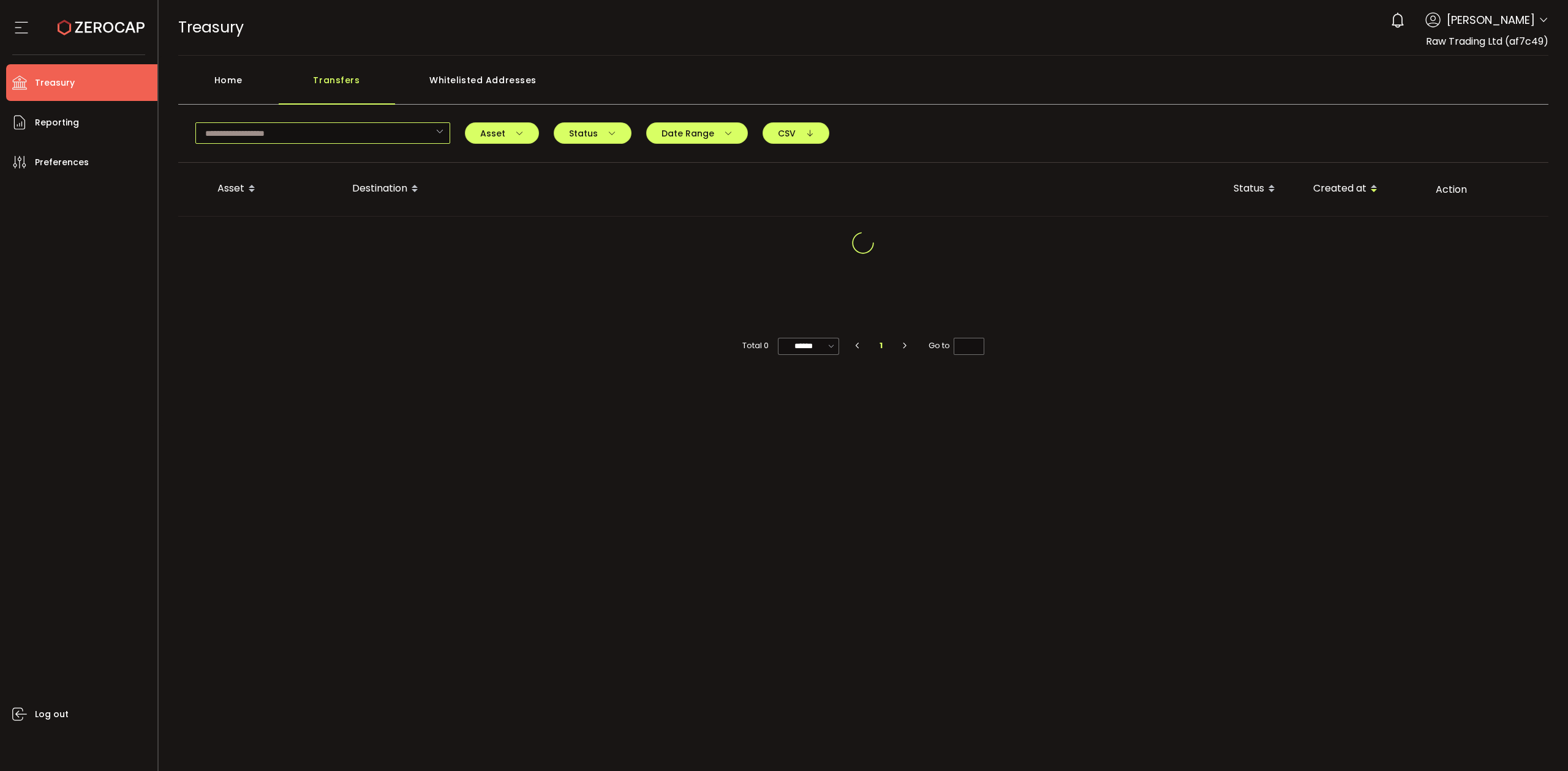
click at [293, 138] on input "text" at bounding box center [322, 132] width 255 height 21
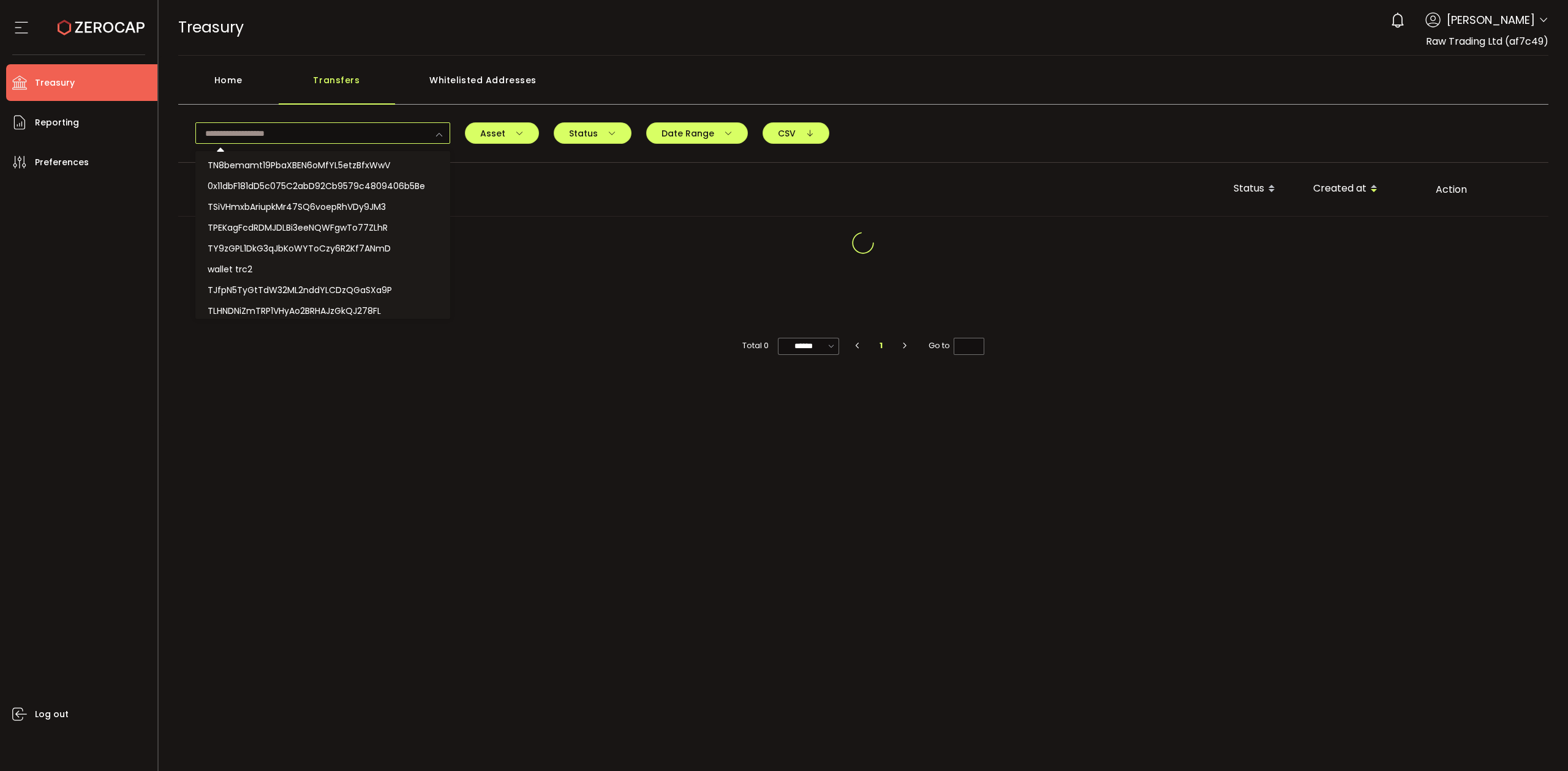
paste input "**********"
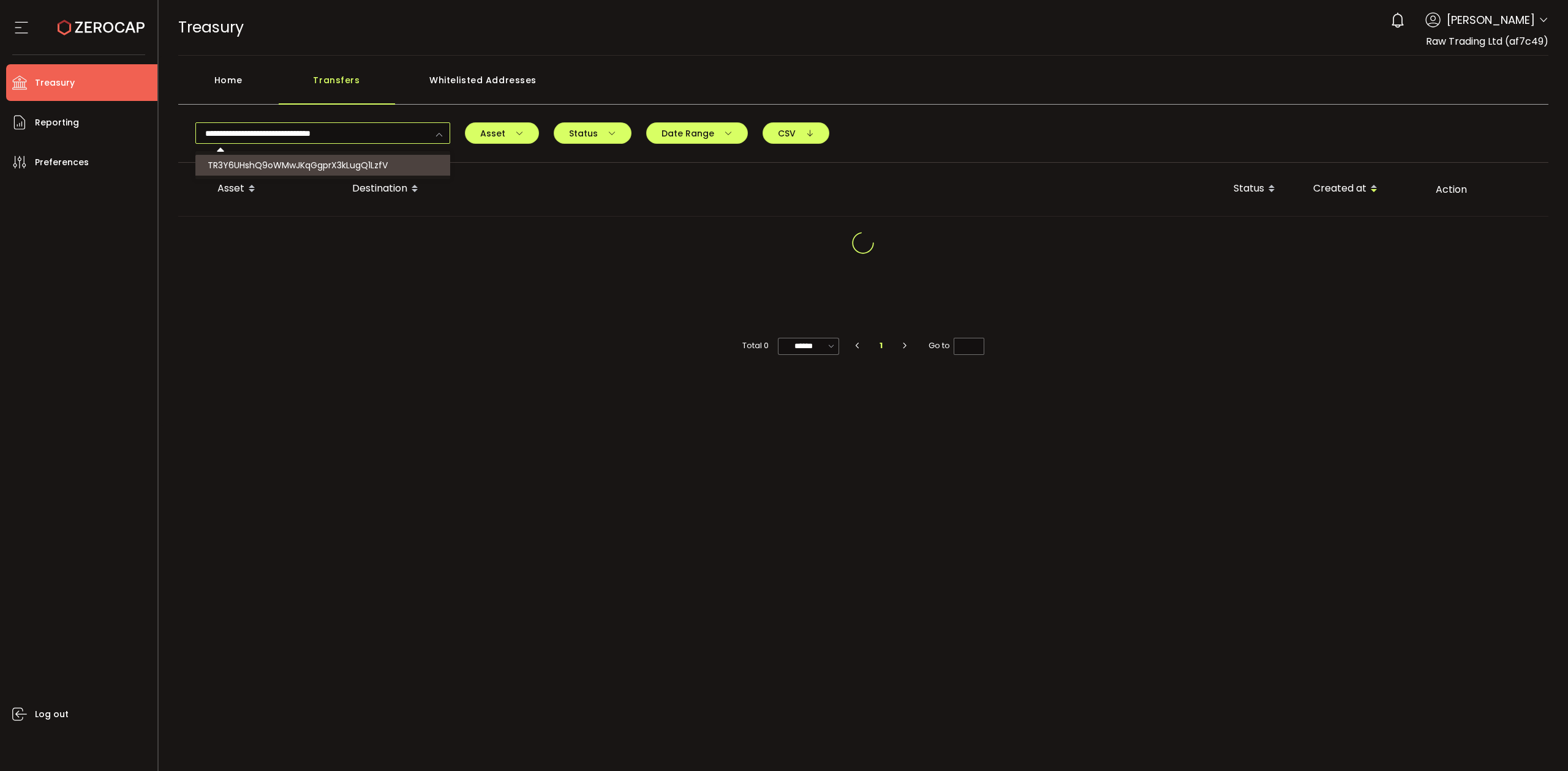
type input "**********"
click at [326, 162] on span "TR3Y6UHshQ9oWMwJKqGgprX3kLugQ1LzfV" at bounding box center [297, 165] width 180 height 13
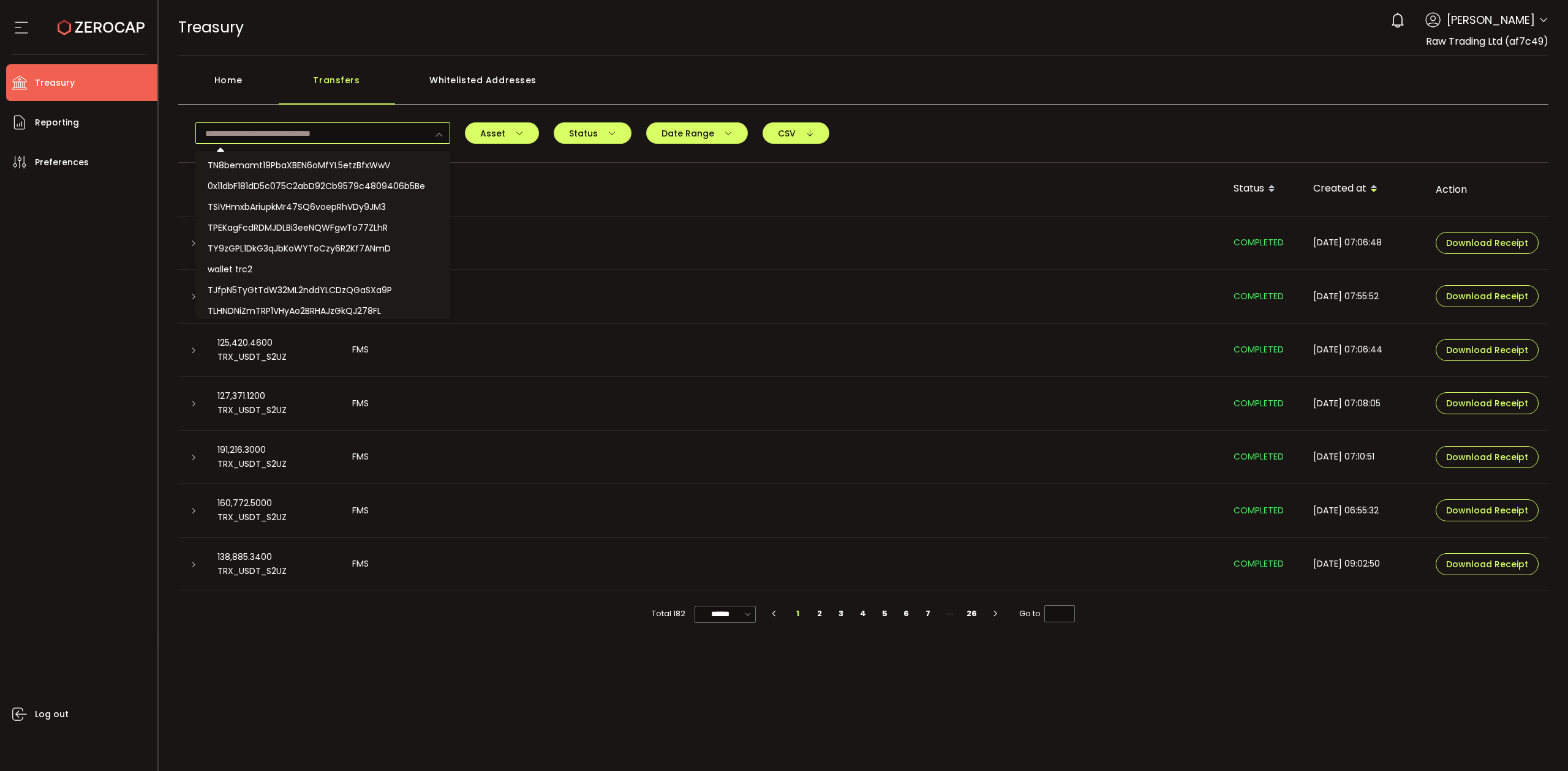
scroll to position [356, 0]
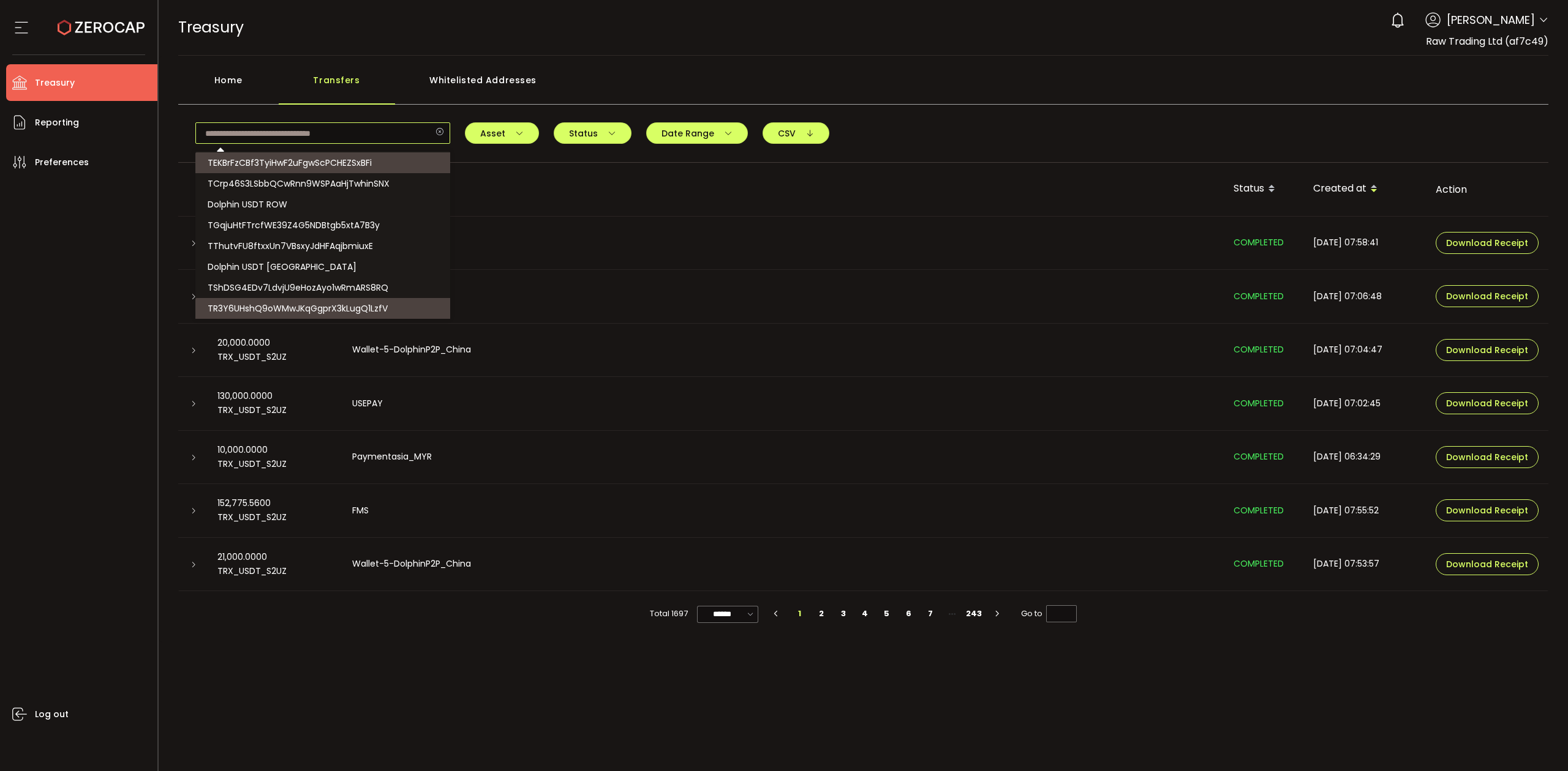
click at [387, 135] on input "text" at bounding box center [322, 132] width 255 height 21
click at [216, 79] on div "Home" at bounding box center [228, 86] width 100 height 37
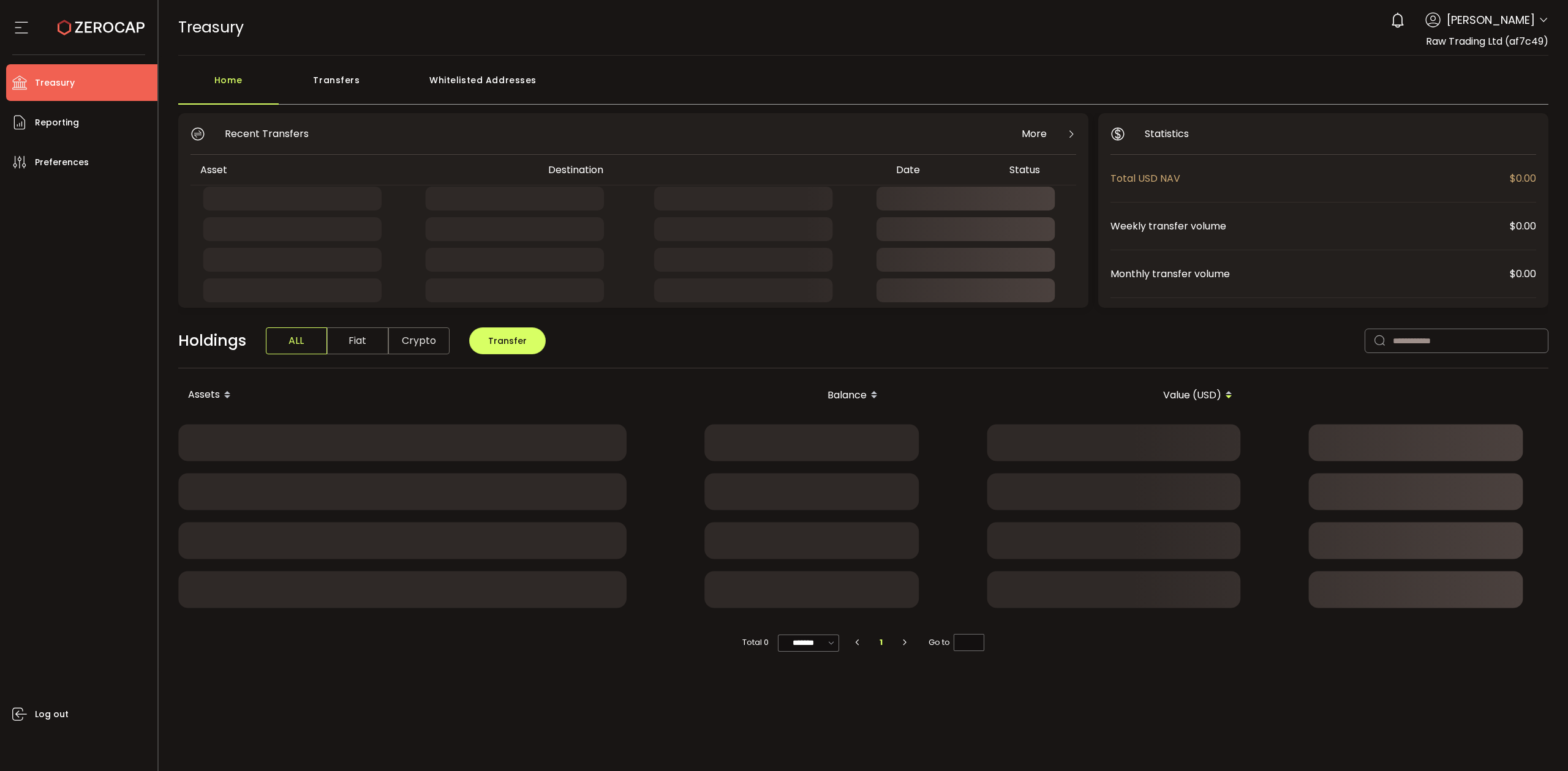
click at [319, 92] on div "Transfers" at bounding box center [337, 86] width 116 height 37
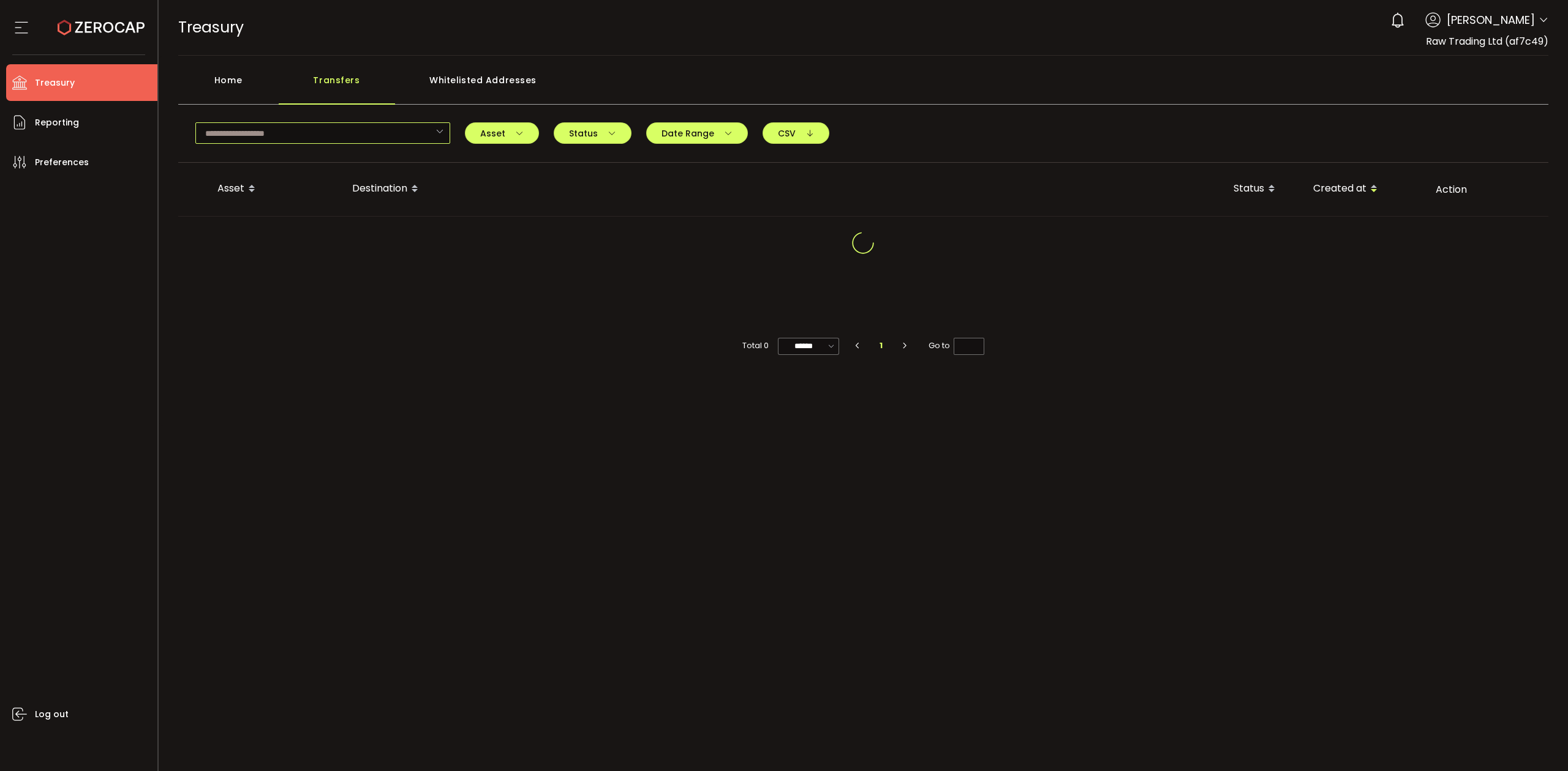
click at [297, 133] on input "text" at bounding box center [322, 132] width 255 height 21
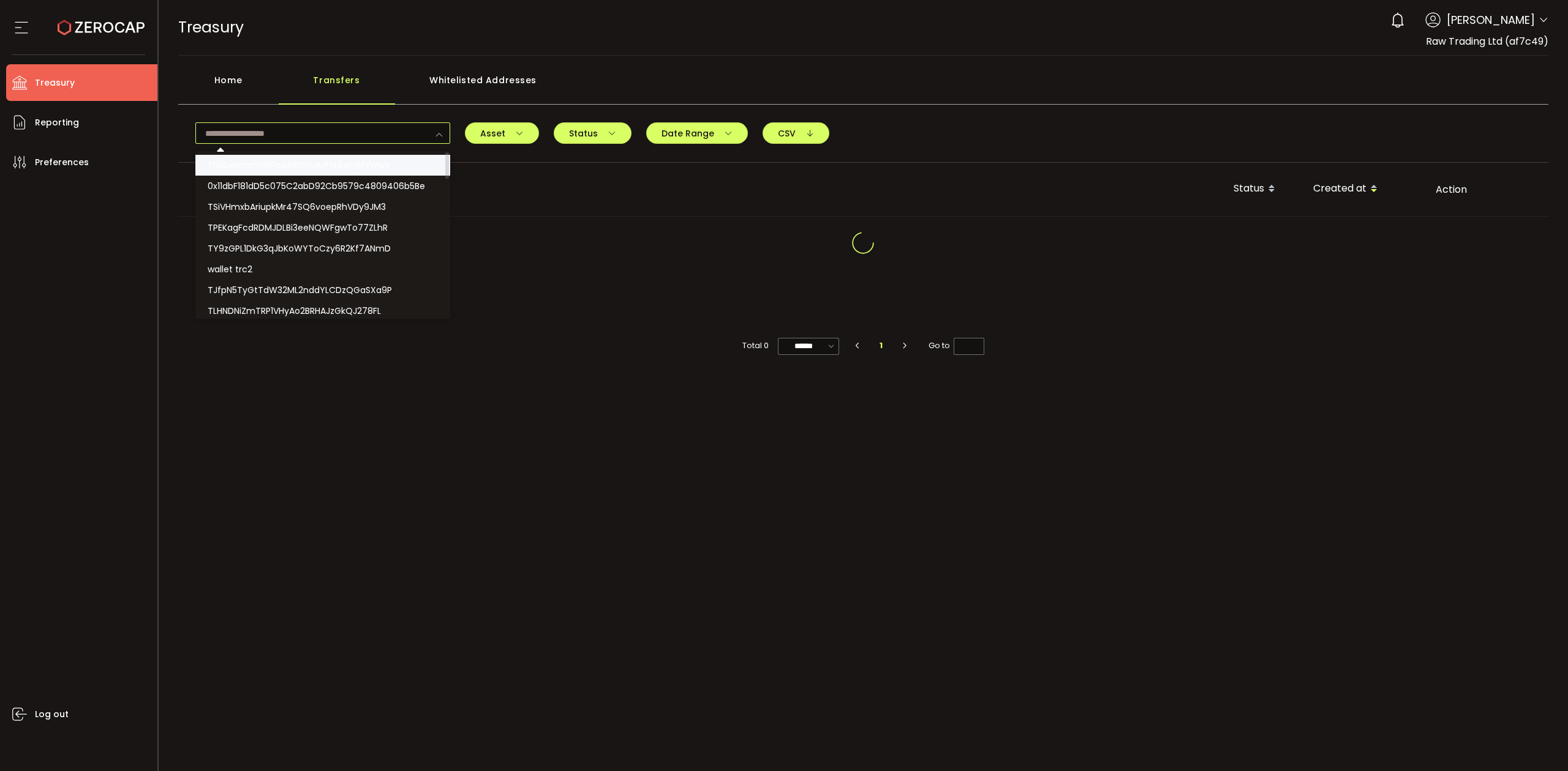
paste input "**********"
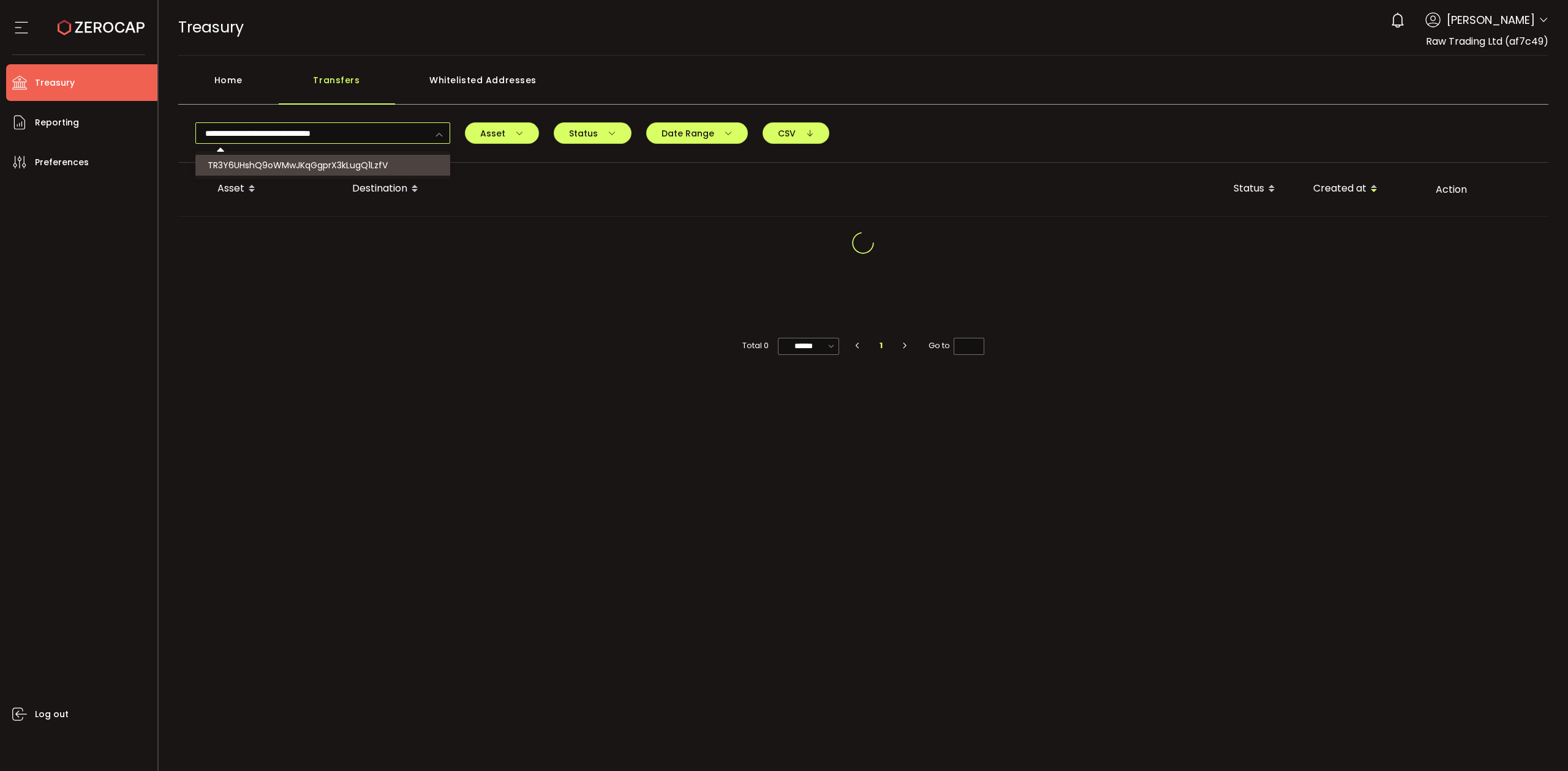
type input "**********"
click at [356, 167] on span "TR3Y6UHshQ9oWMwJKqGgprX3kLugQ1LzfV" at bounding box center [297, 165] width 180 height 13
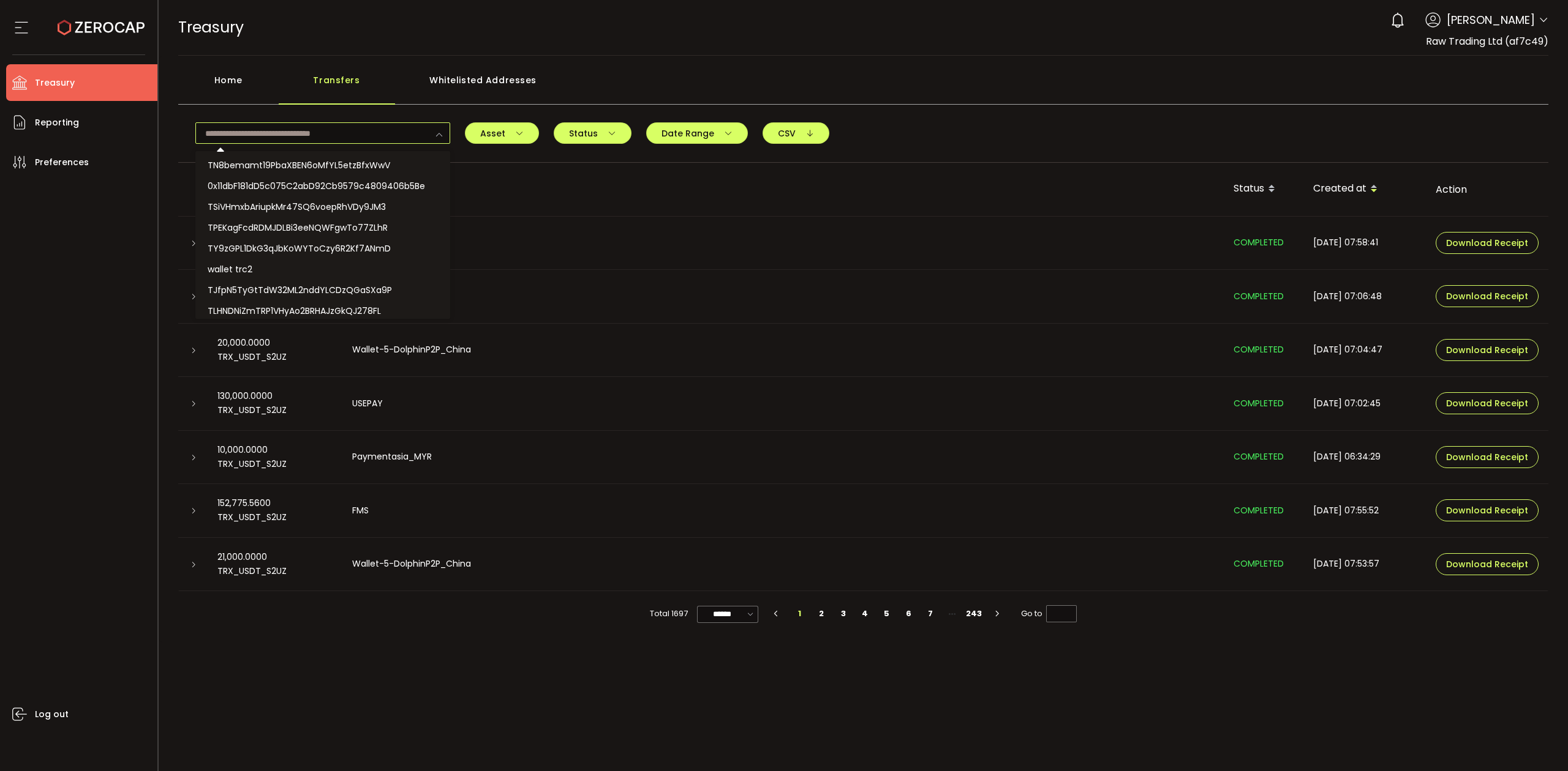
scroll to position [356, 0]
type input "**********"
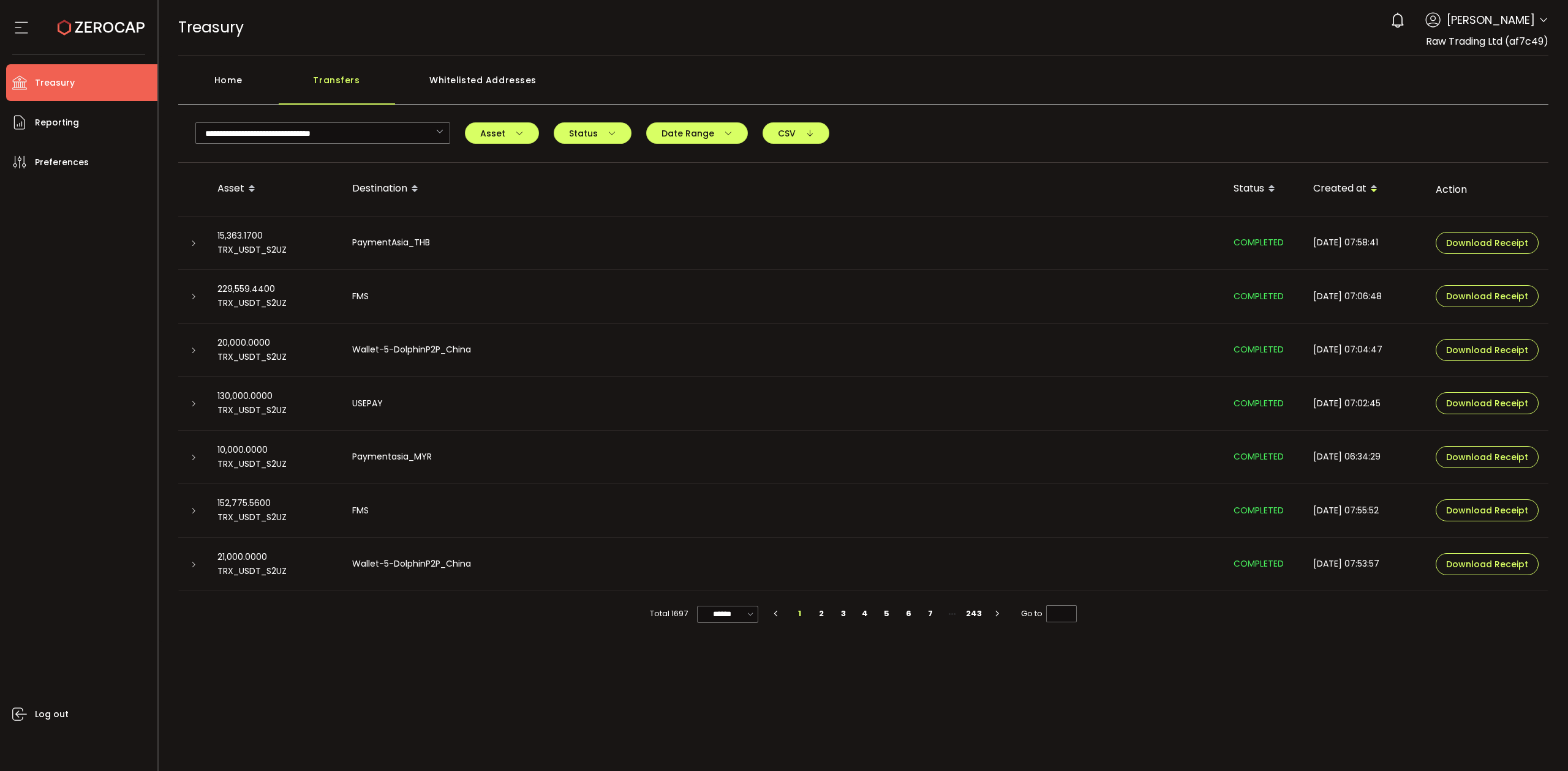
drag, startPoint x: 199, startPoint y: 295, endPoint x: 199, endPoint y: 302, distance: 7.0
click at [199, 296] on div at bounding box center [193, 296] width 29 height 13
click at [194, 299] on icon at bounding box center [194, 296] width 7 height 7
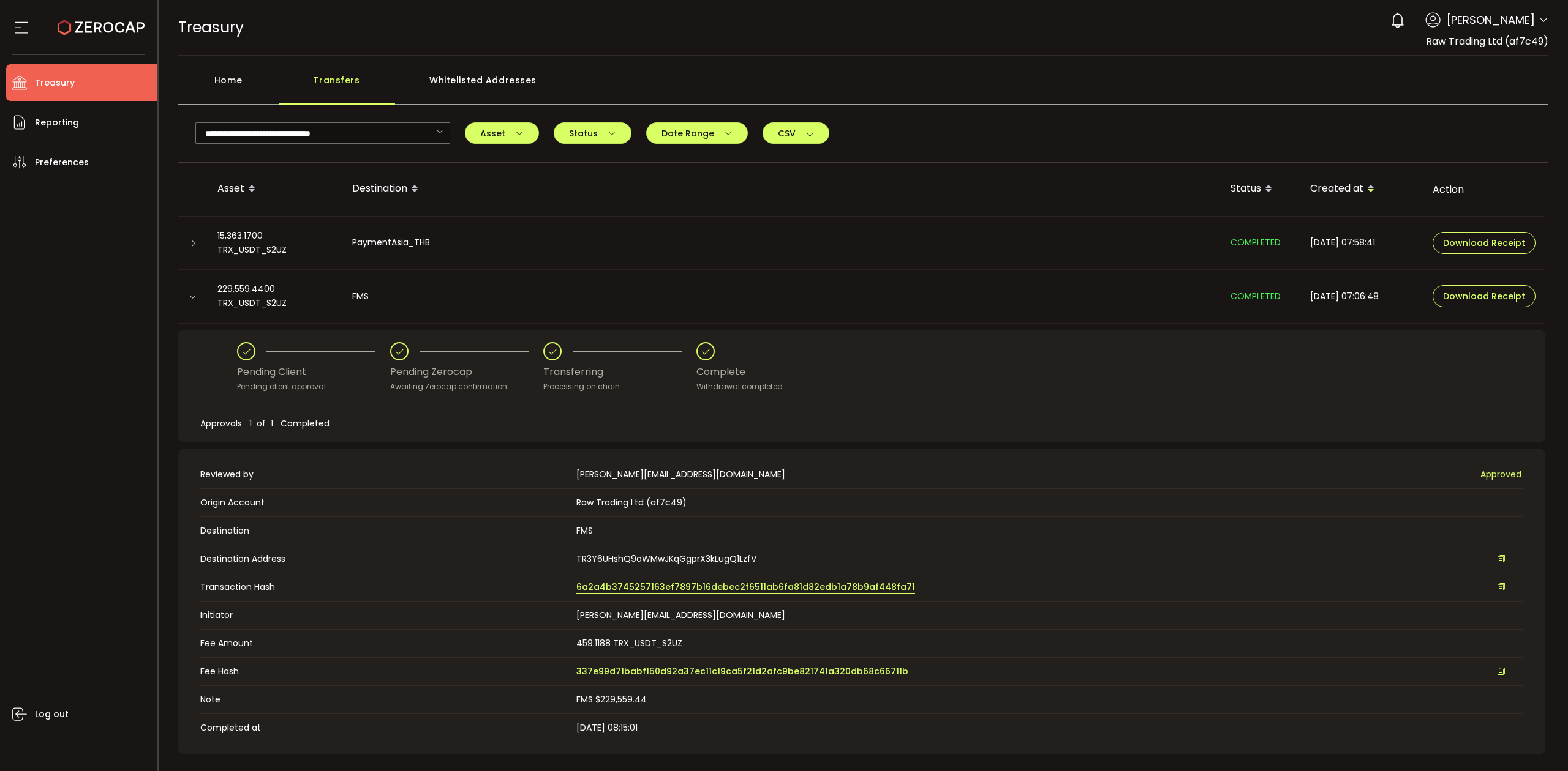
click at [720, 583] on span "6a2a4b3745257163ef7897b16debec2f6511ab6fa81d82edb1a78b9af448fa71" at bounding box center [746, 586] width 339 height 13
